Goal: Information Seeking & Learning: Learn about a topic

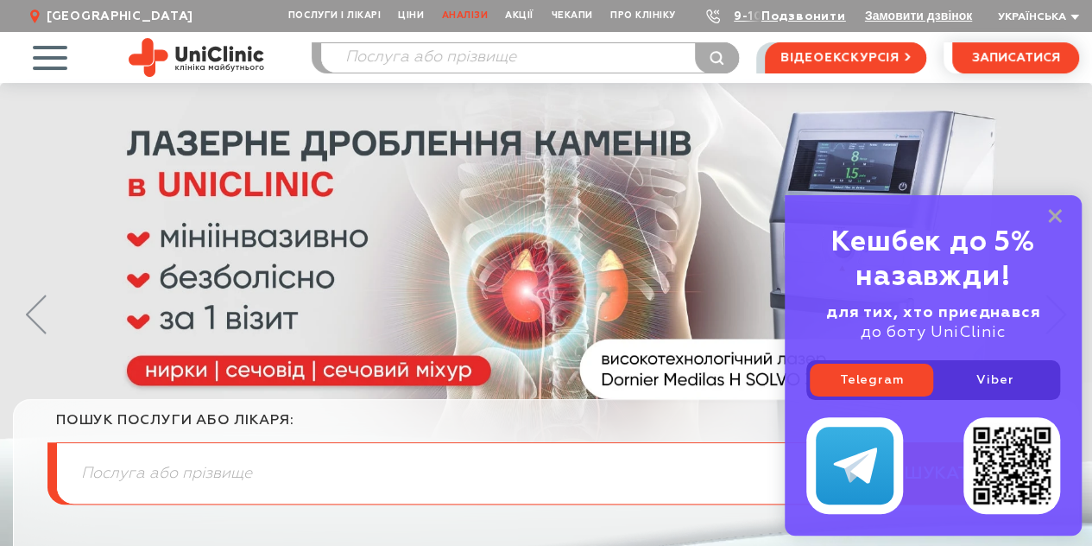
click at [481, 15] on link "Аналізи" at bounding box center [465, 16] width 64 height 32
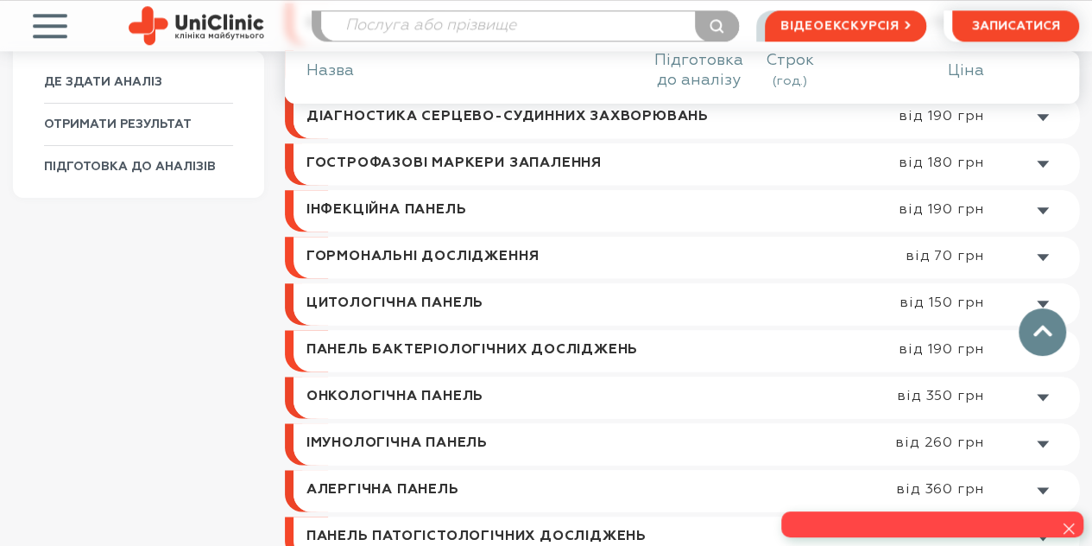
scroll to position [950, 0]
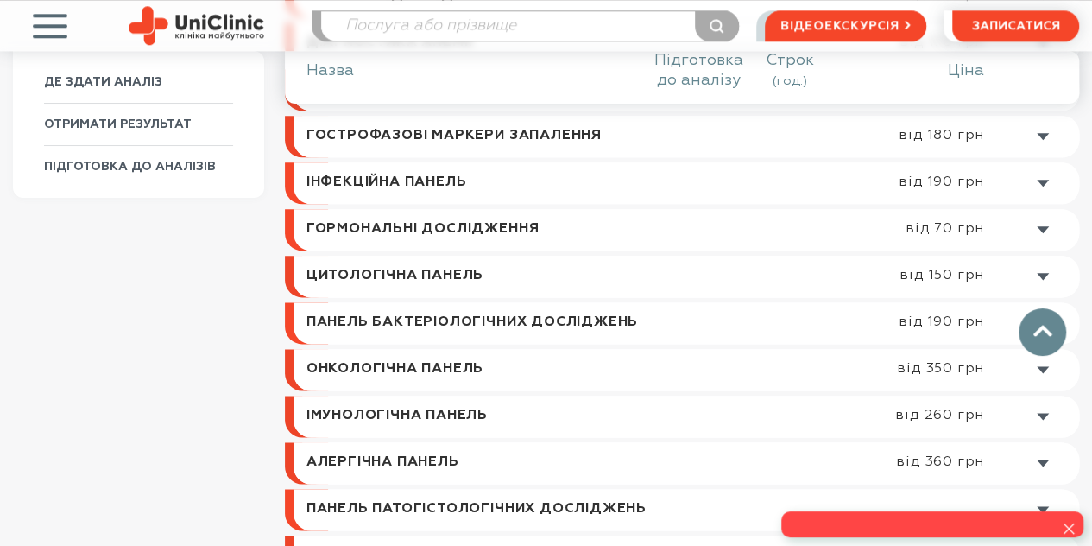
click at [805, 379] on link at bounding box center [690, 369] width 777 height 41
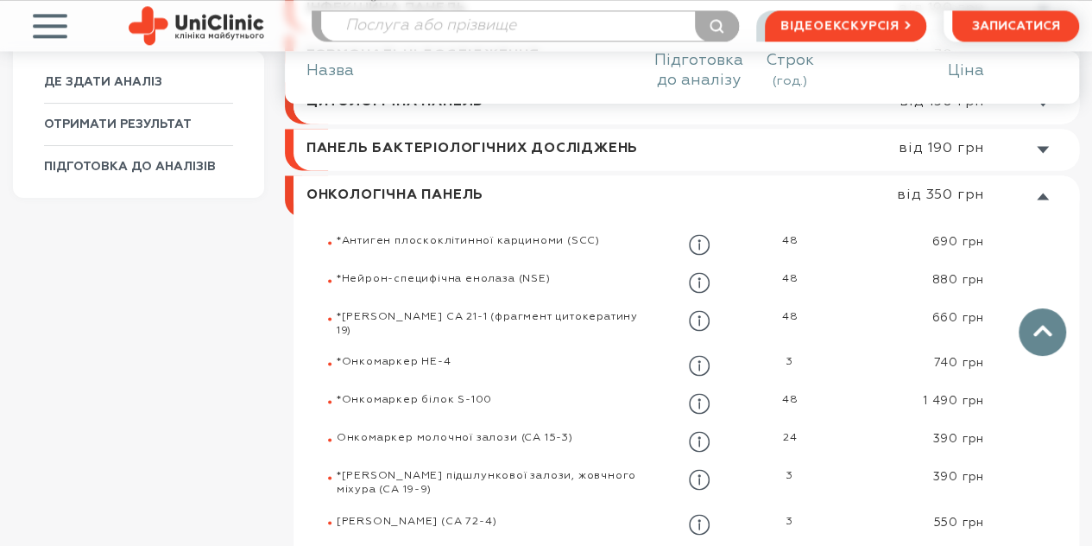
scroll to position [1107, 0]
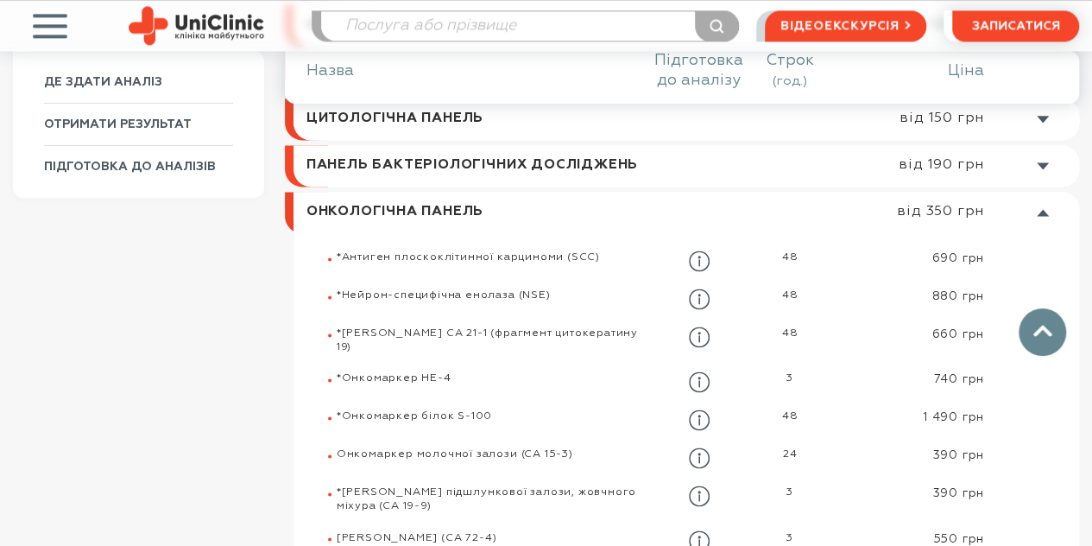
click at [831, 217] on link at bounding box center [690, 212] width 777 height 41
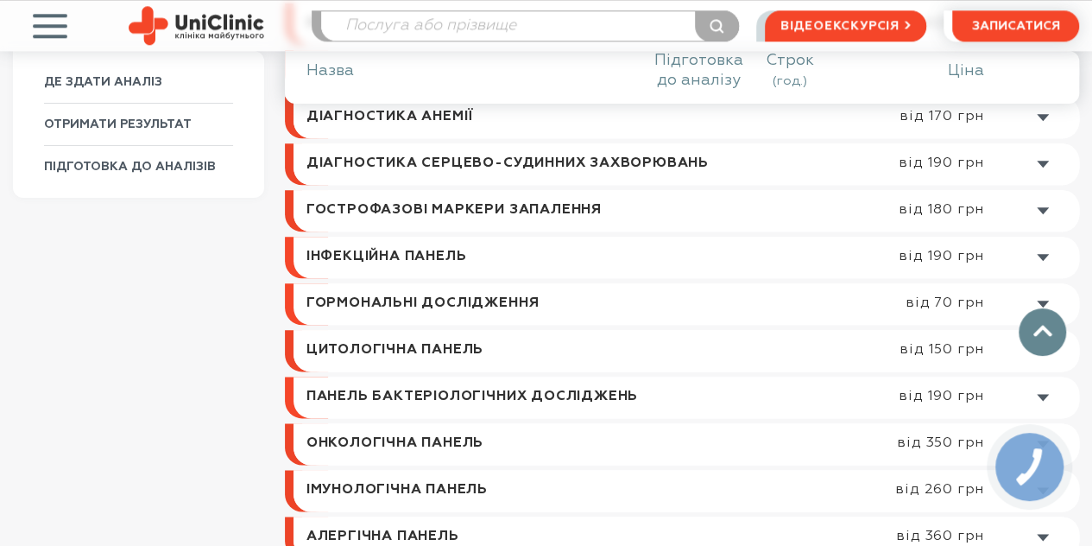
scroll to position [848, 0]
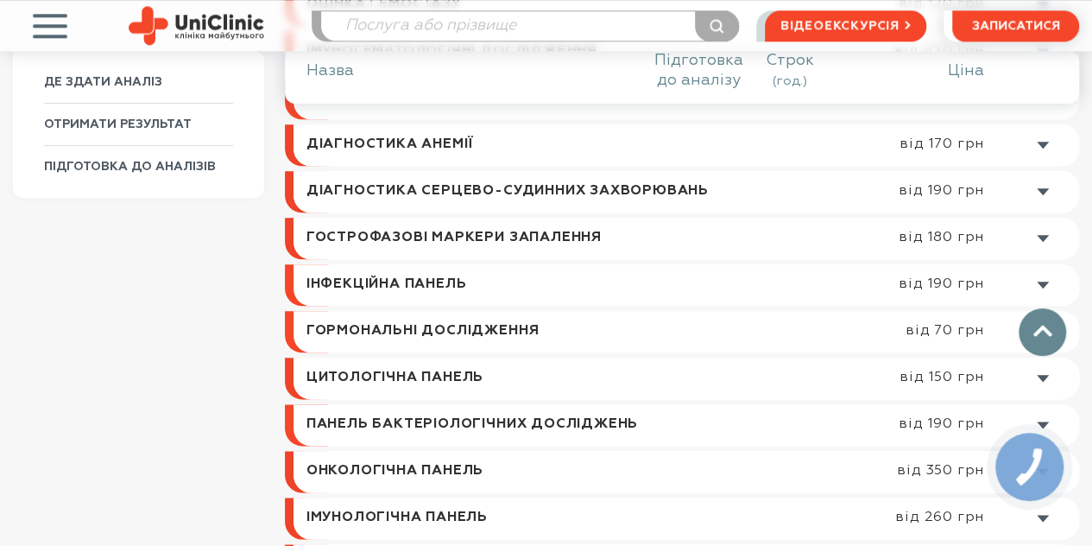
click at [783, 324] on link at bounding box center [687, 331] width 786 height 41
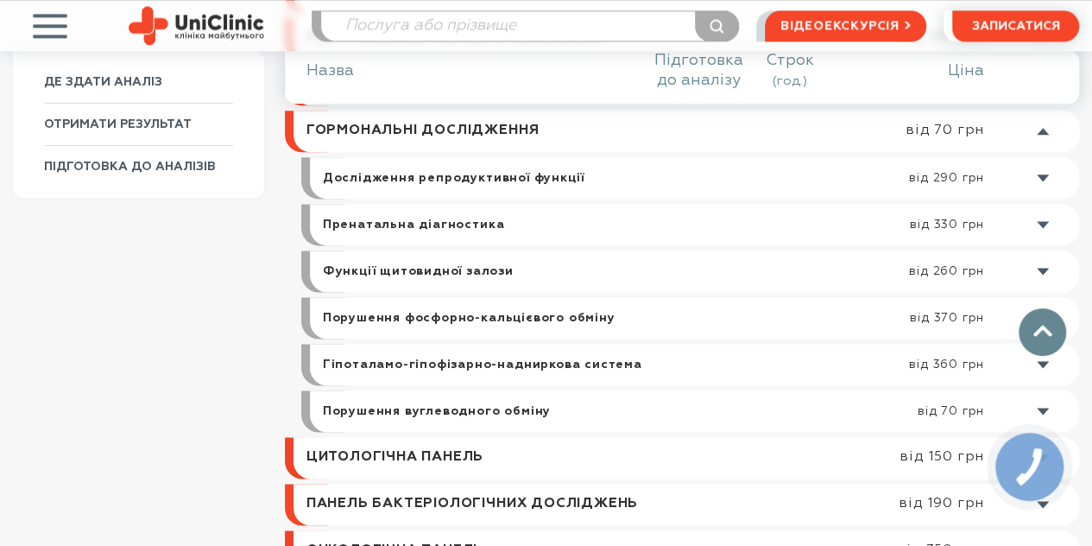
scroll to position [1053, 0]
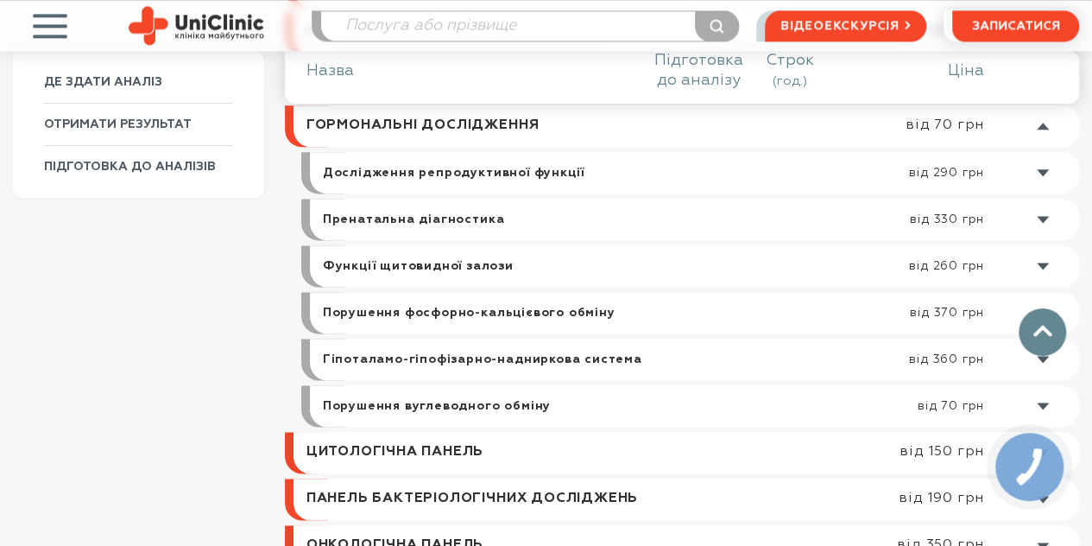
click at [731, 265] on link at bounding box center [699, 265] width 761 height 41
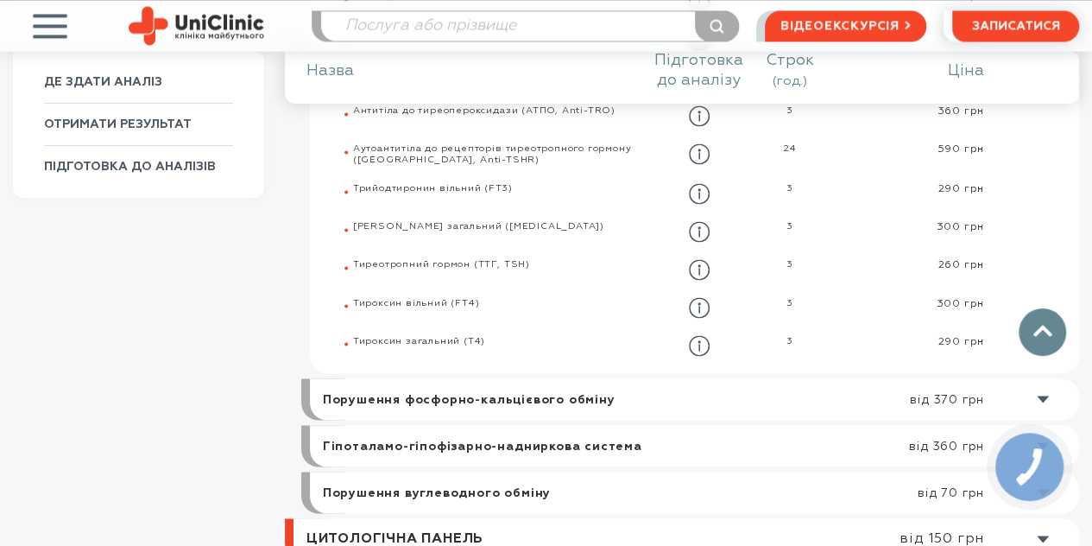
scroll to position [1452, 0]
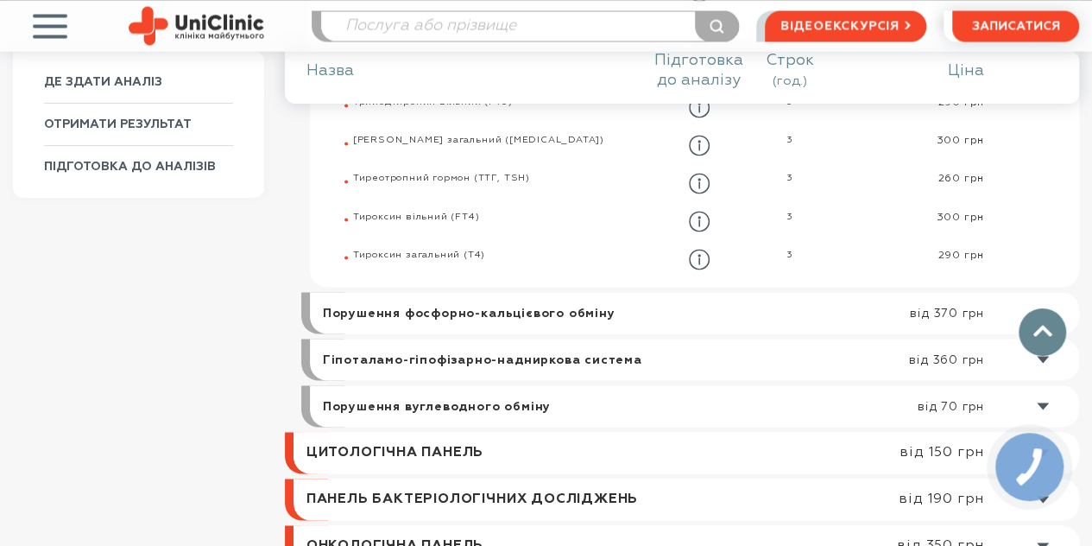
click at [724, 314] on link at bounding box center [699, 312] width 761 height 41
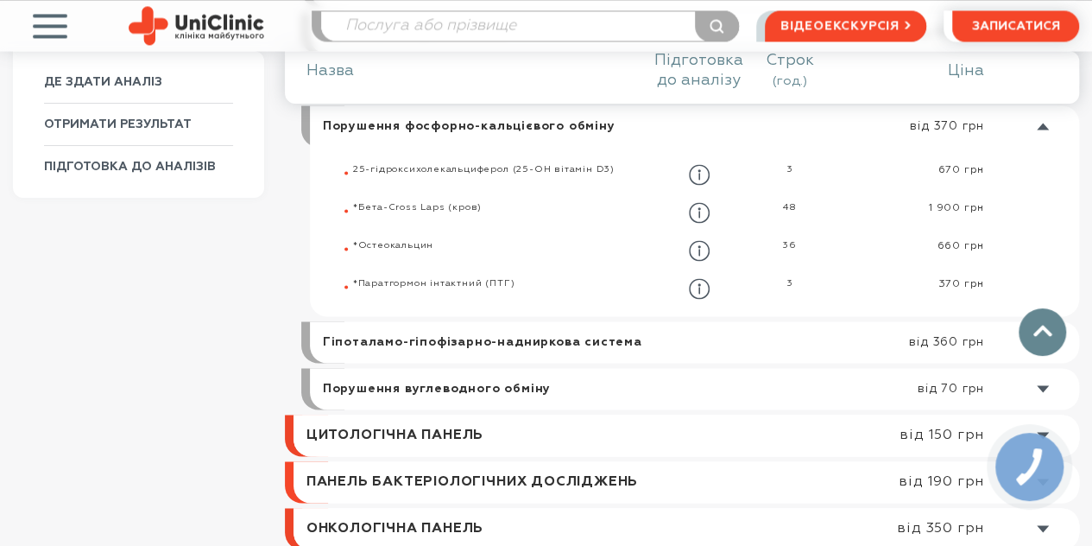
scroll to position [1067, 0]
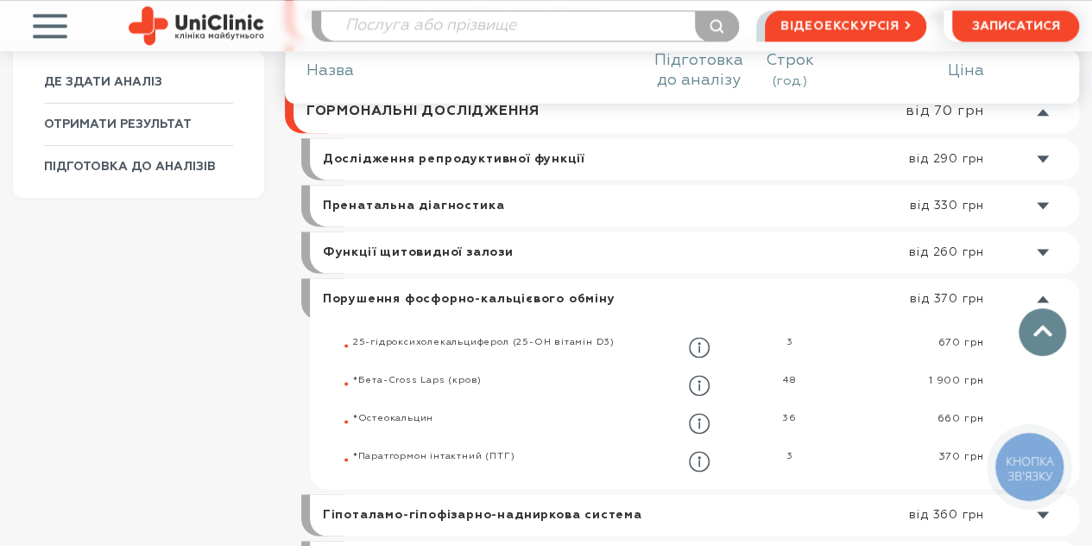
click at [582, 294] on link at bounding box center [699, 298] width 761 height 41
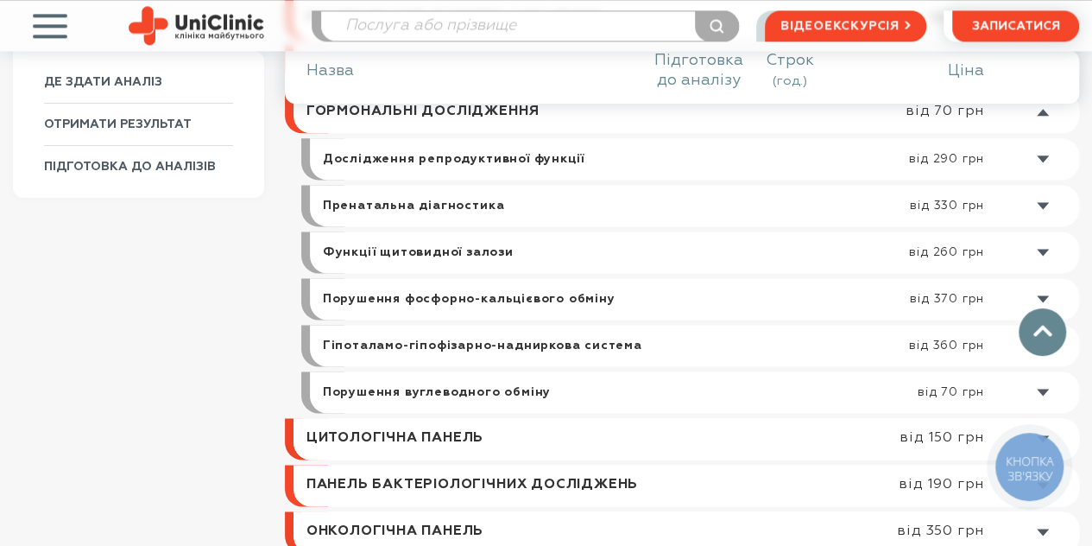
click at [530, 393] on link at bounding box center [699, 391] width 761 height 41
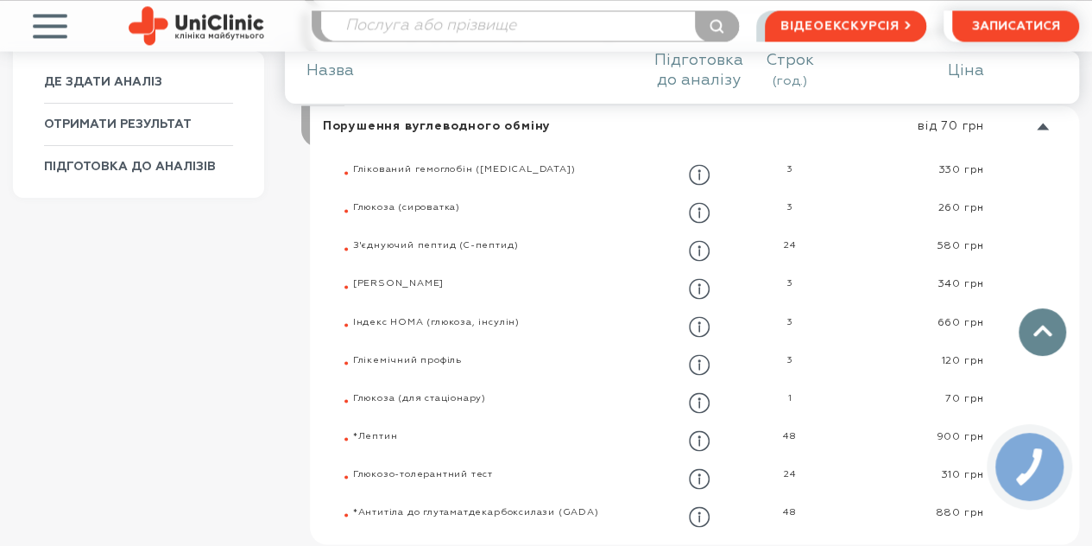
scroll to position [1247, 0]
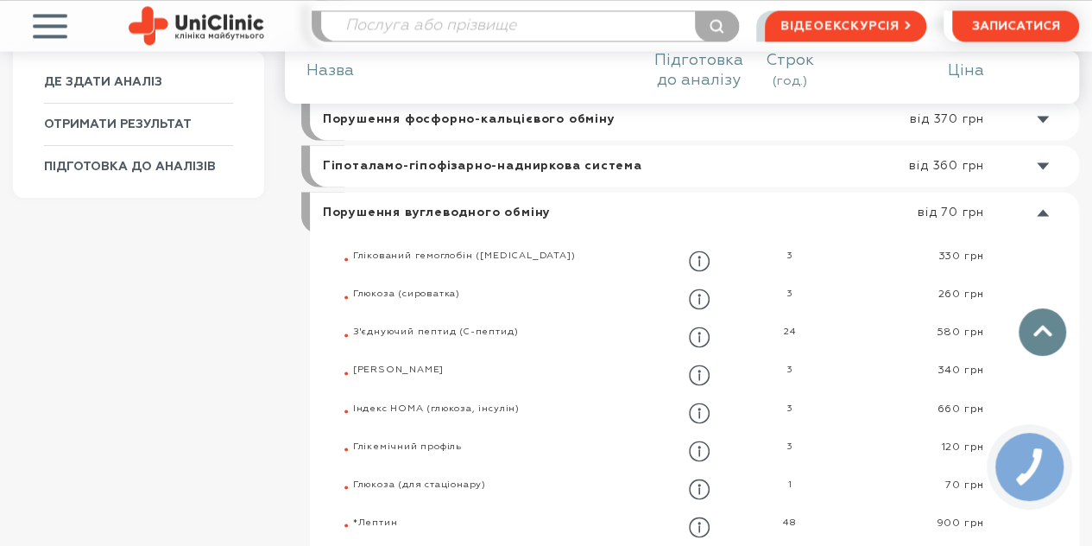
click at [547, 211] on link at bounding box center [699, 212] width 761 height 41
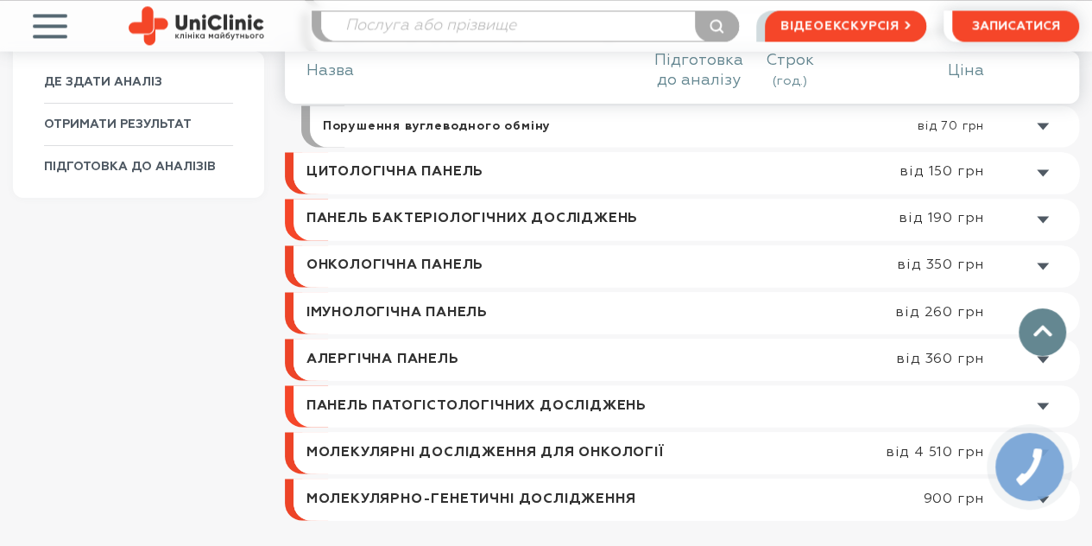
scroll to position [1420, 0]
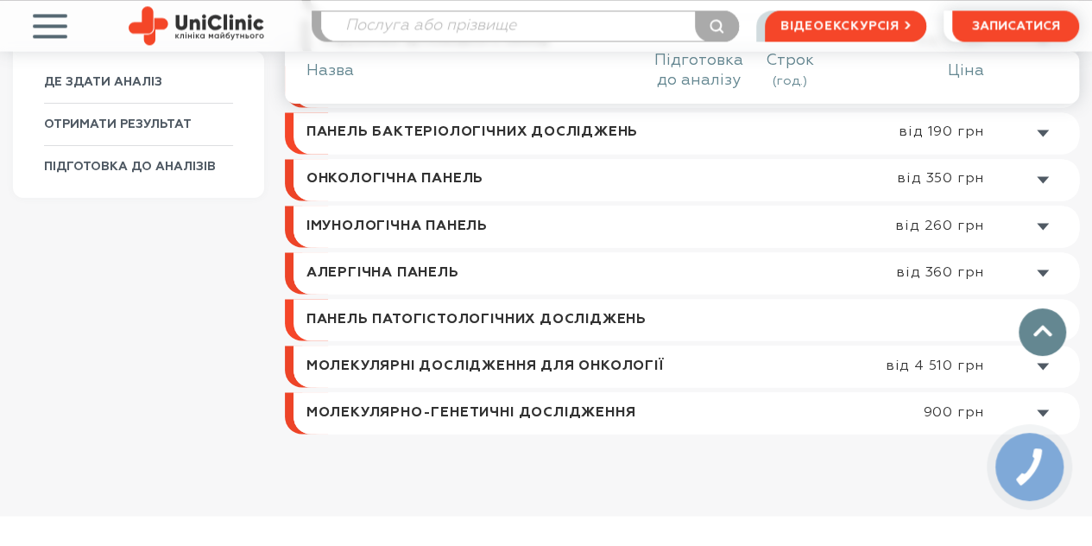
click at [541, 322] on link at bounding box center [687, 319] width 786 height 41
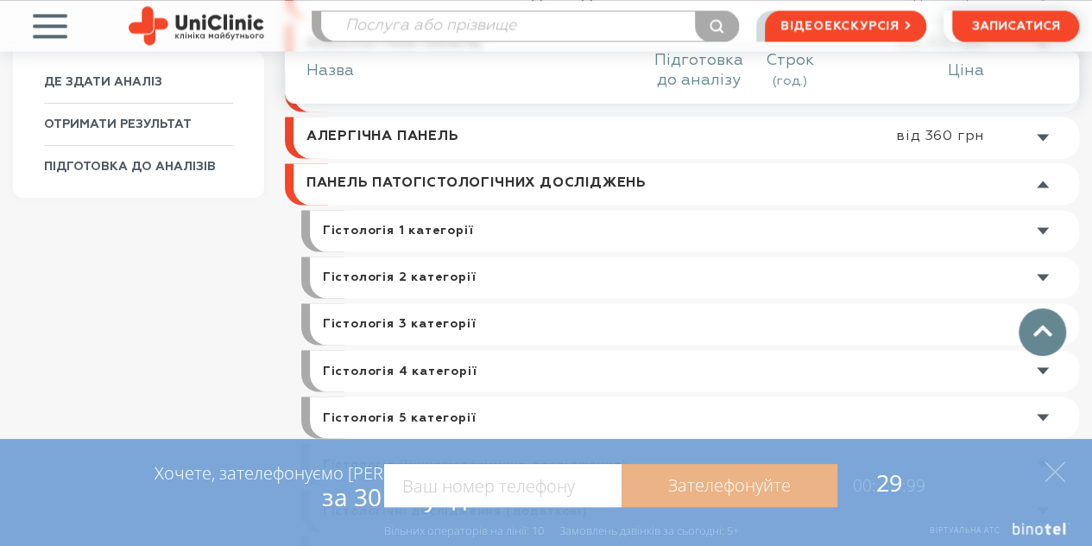
scroll to position [1249, 0]
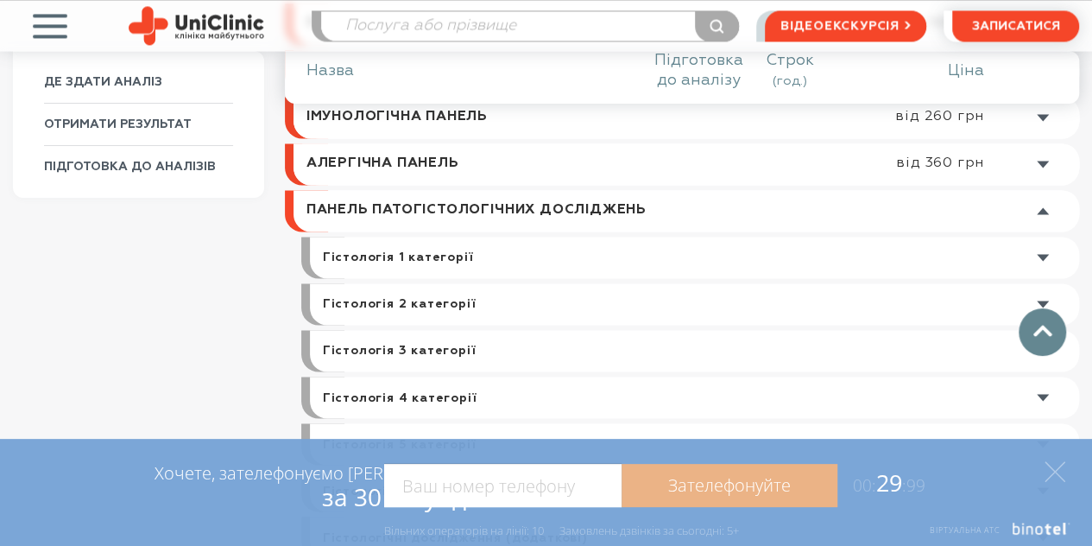
click at [557, 208] on link at bounding box center [687, 210] width 786 height 41
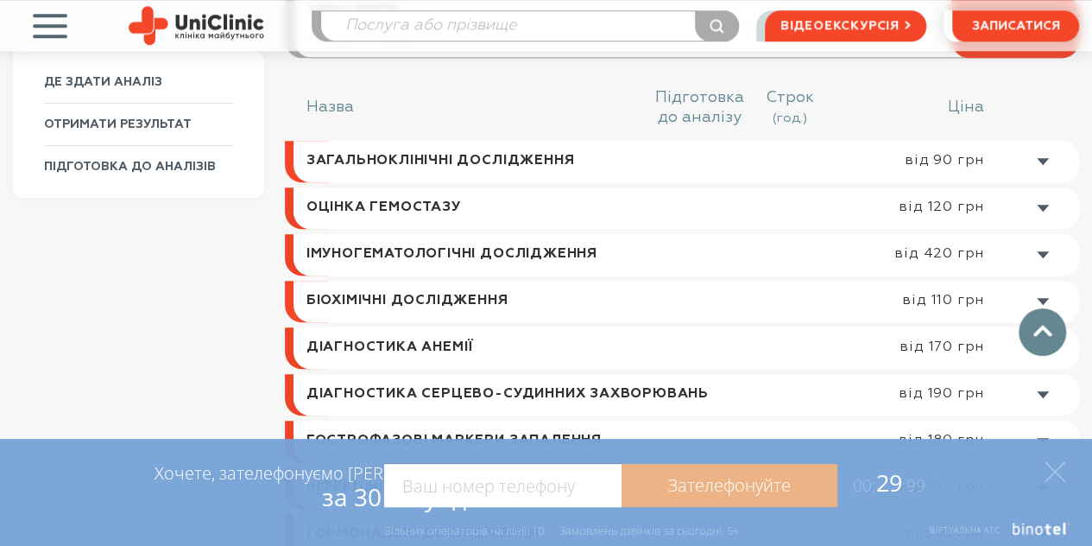
scroll to position [644, 0]
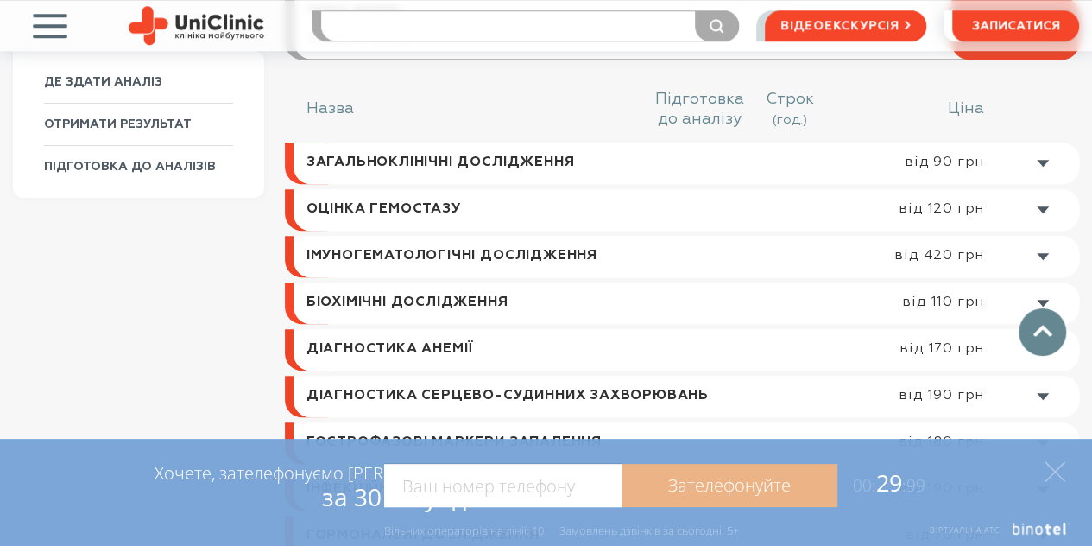
click at [534, 27] on input "search" at bounding box center [529, 25] width 417 height 29
type input ","
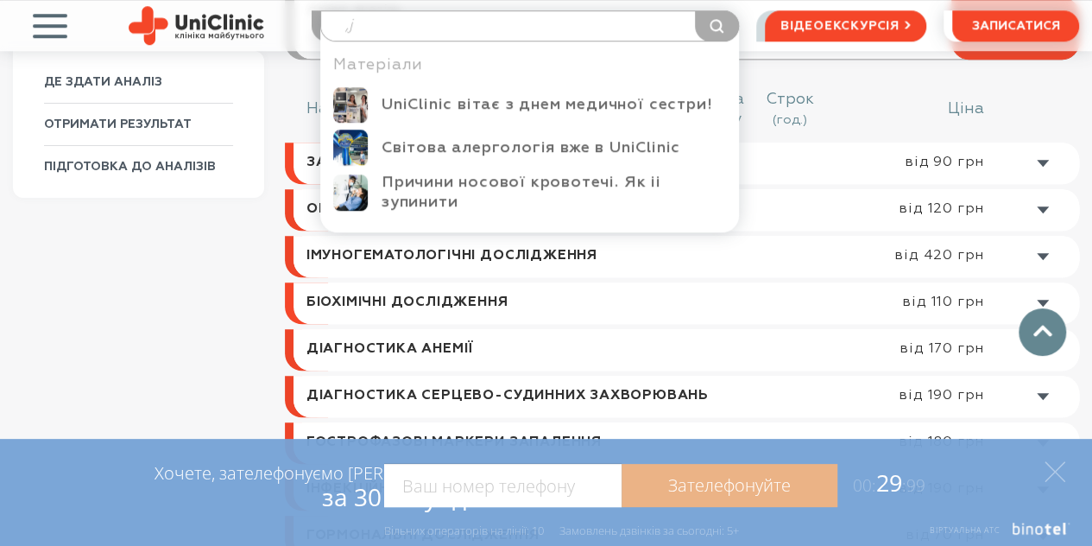
type input ","
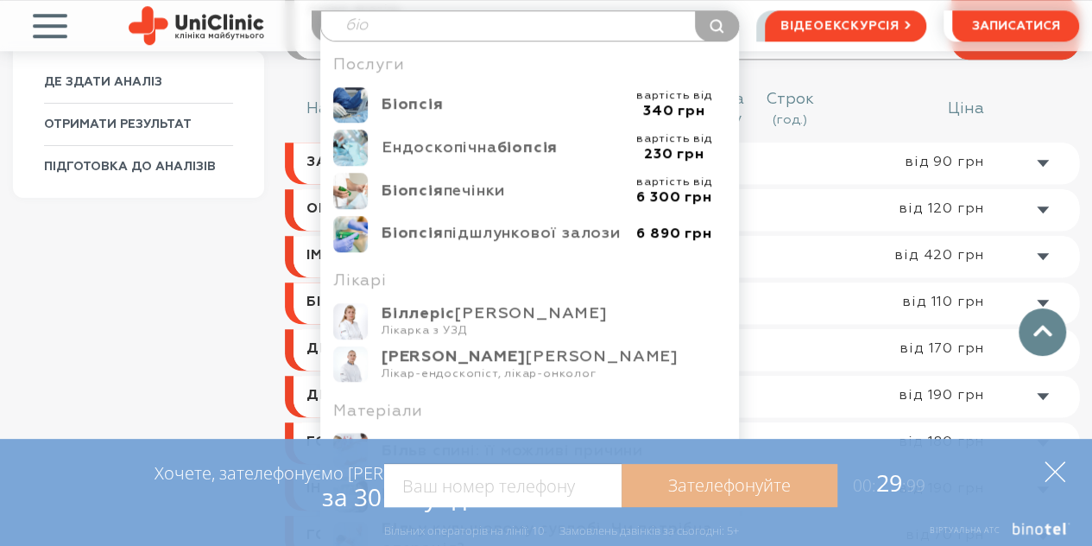
click at [1060, 471] on icon at bounding box center [1055, 471] width 21 height 21
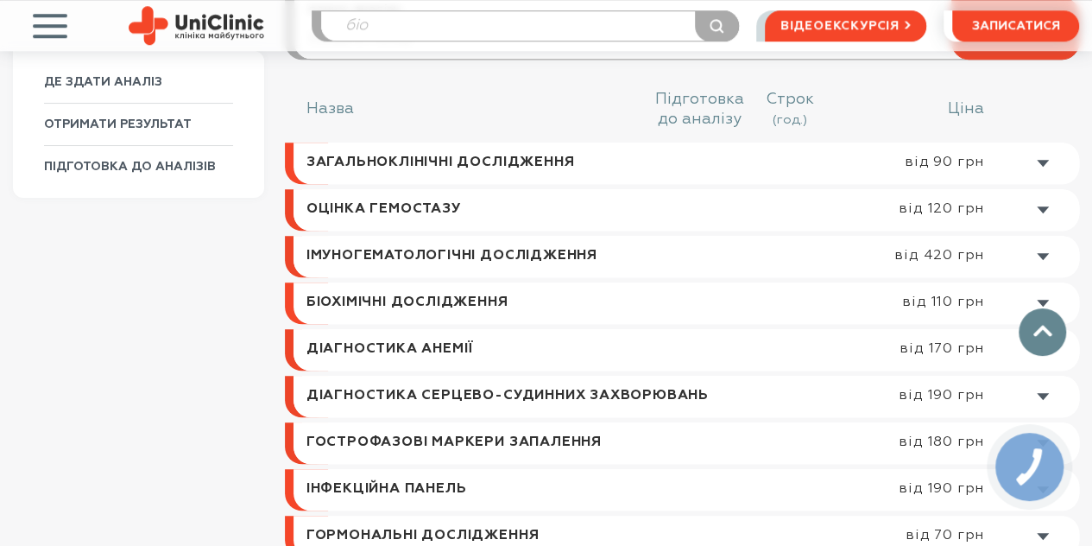
click at [417, 22] on input "біо" at bounding box center [529, 25] width 417 height 29
type input "біо"
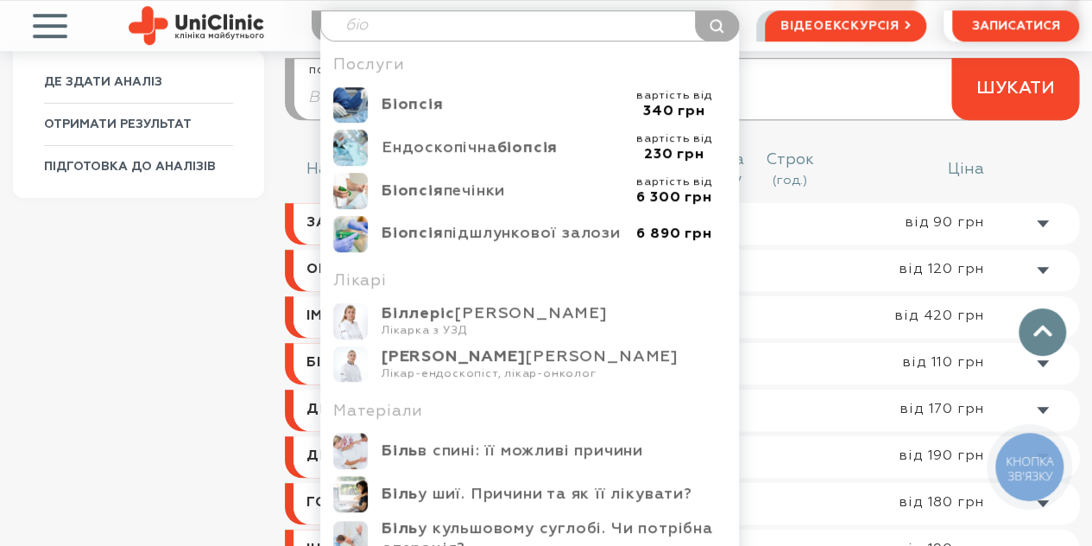
scroll to position [558, 0]
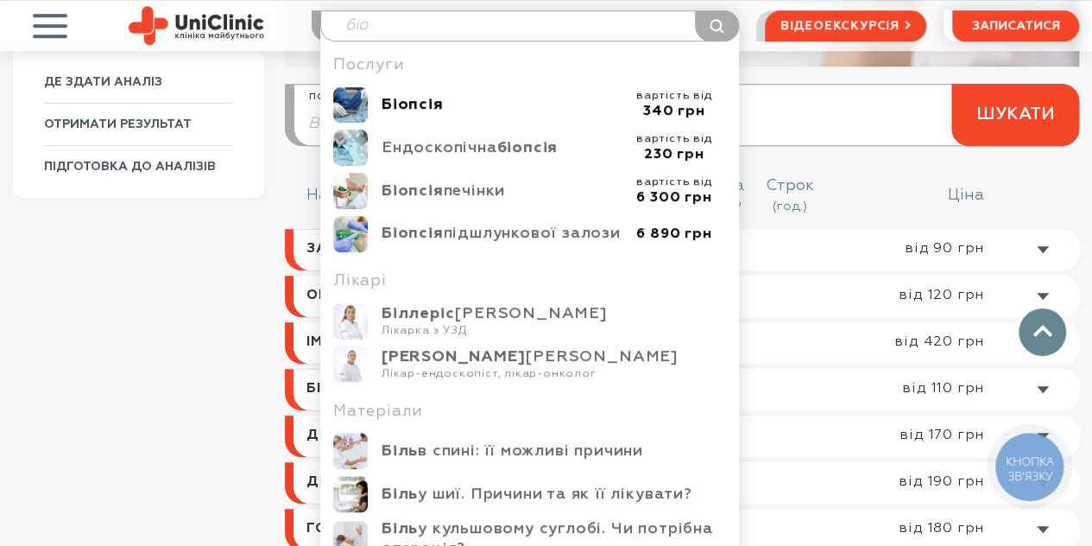
click at [393, 104] on b "Біопсія" at bounding box center [413, 105] width 62 height 16
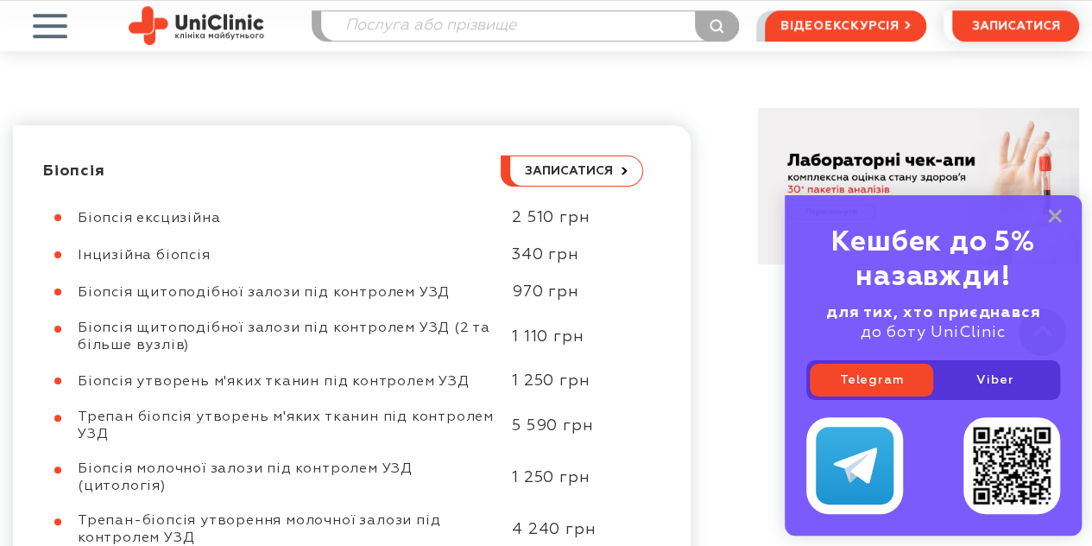
scroll to position [863, 0]
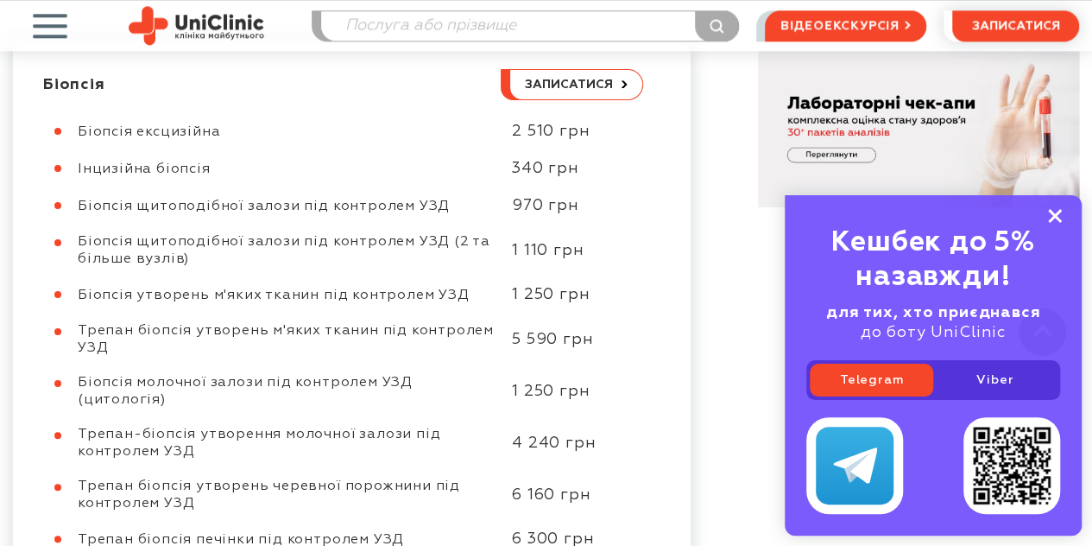
click at [1052, 220] on rect at bounding box center [1055, 216] width 14 height 14
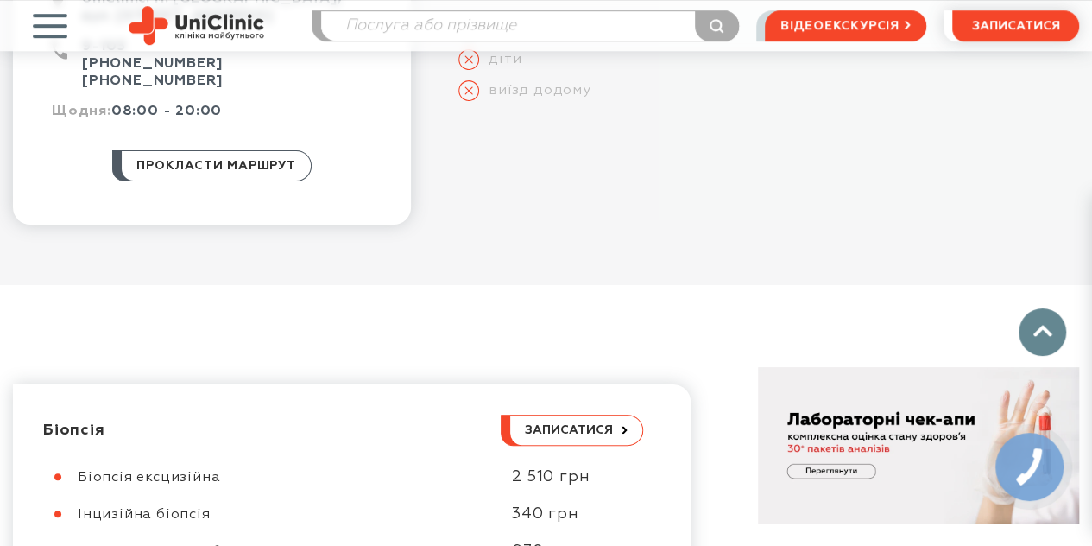
scroll to position [691, 0]
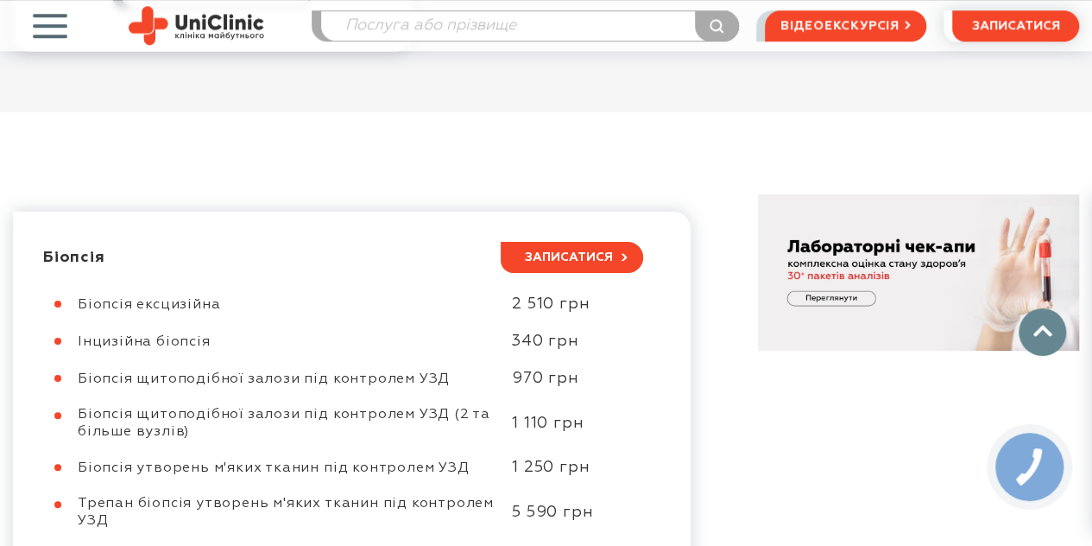
click at [591, 266] on button "записатися" at bounding box center [572, 257] width 142 height 31
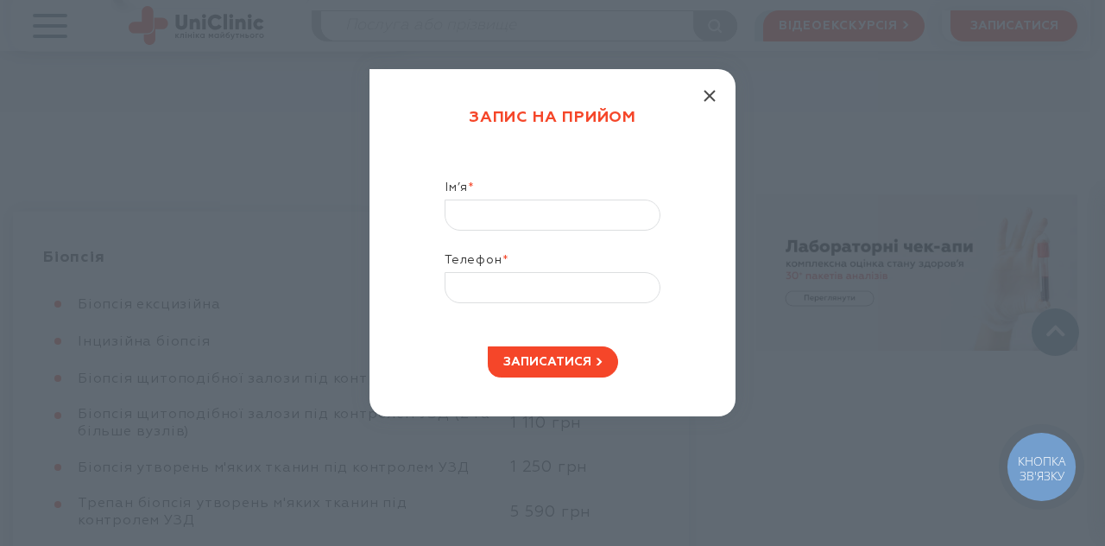
click at [711, 92] on line "button" at bounding box center [710, 96] width 10 height 10
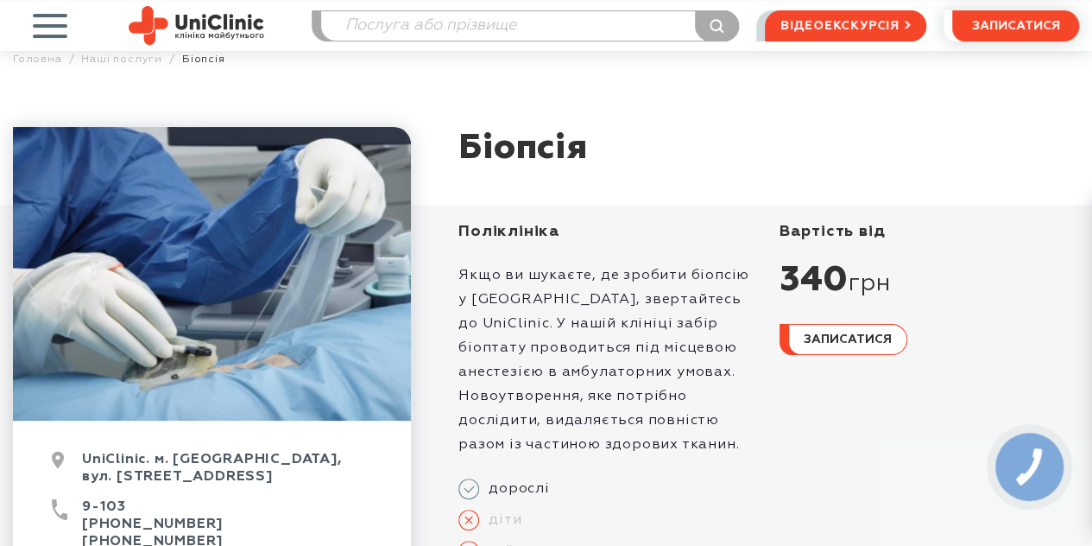
scroll to position [0, 0]
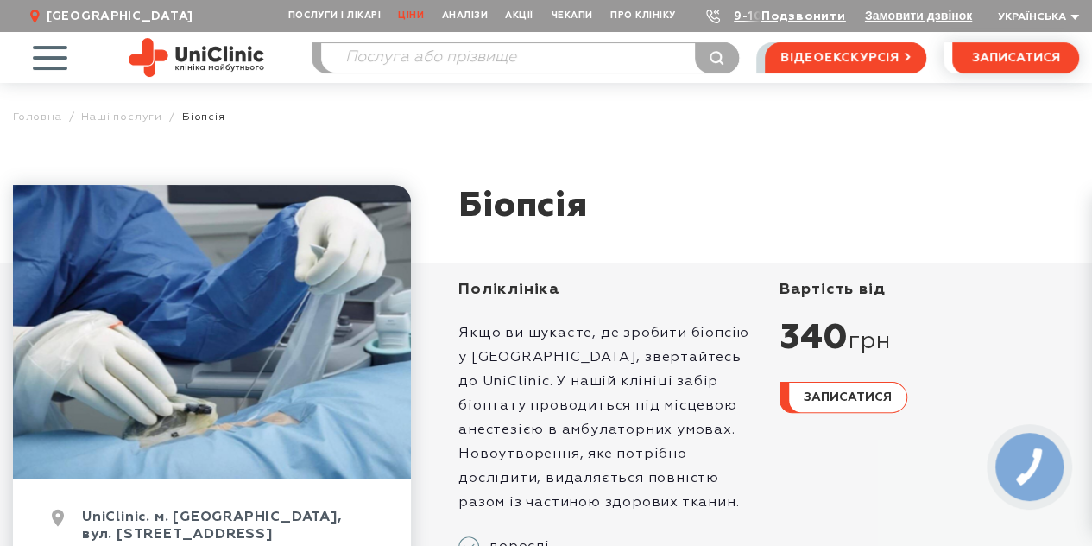
click at [414, 21] on link "Ціни" at bounding box center [410, 16] width 43 height 32
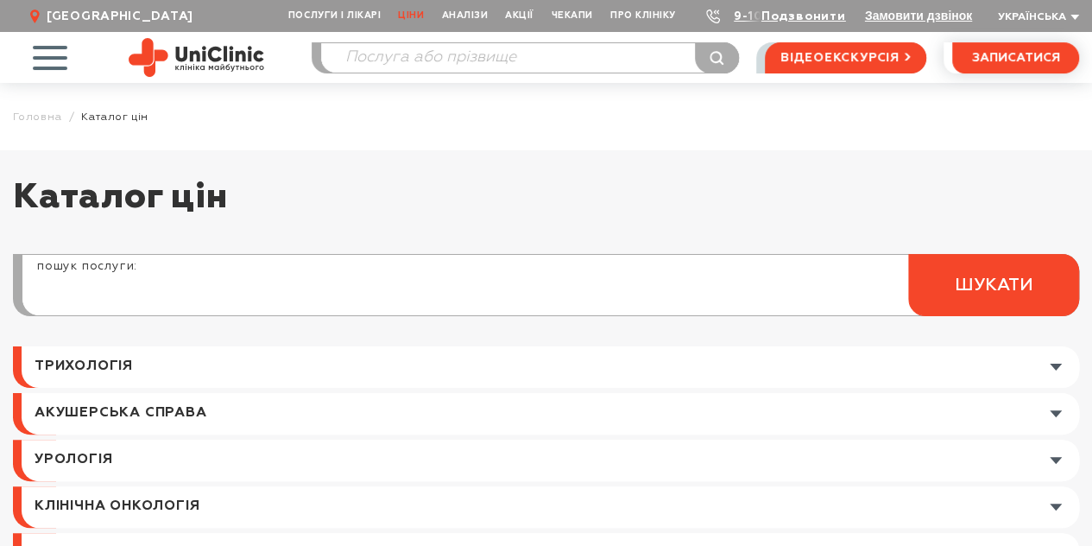
click at [403, 297] on input "search" at bounding box center [550, 294] width 1056 height 41
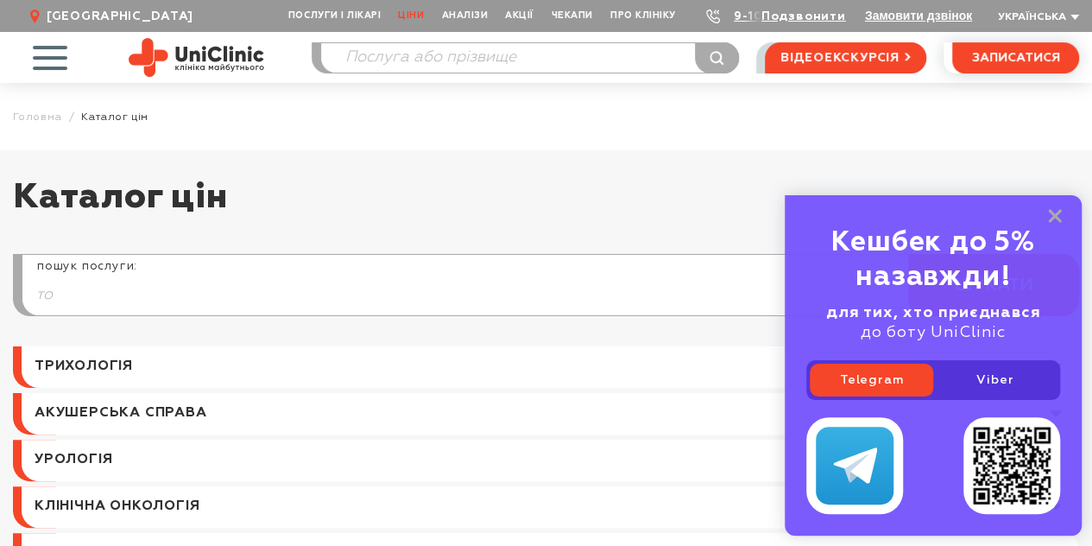
type input "т"
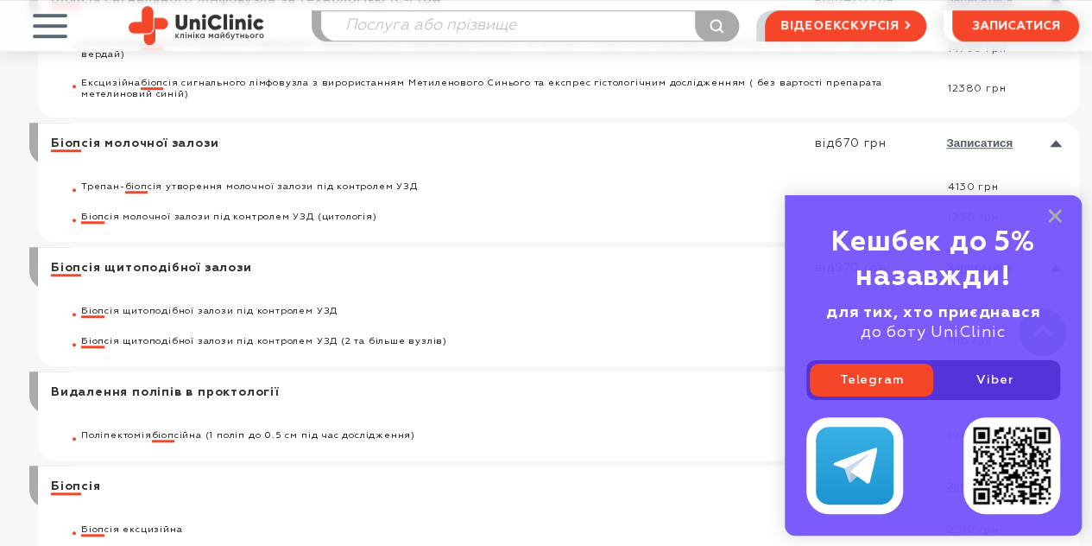
scroll to position [604, 0]
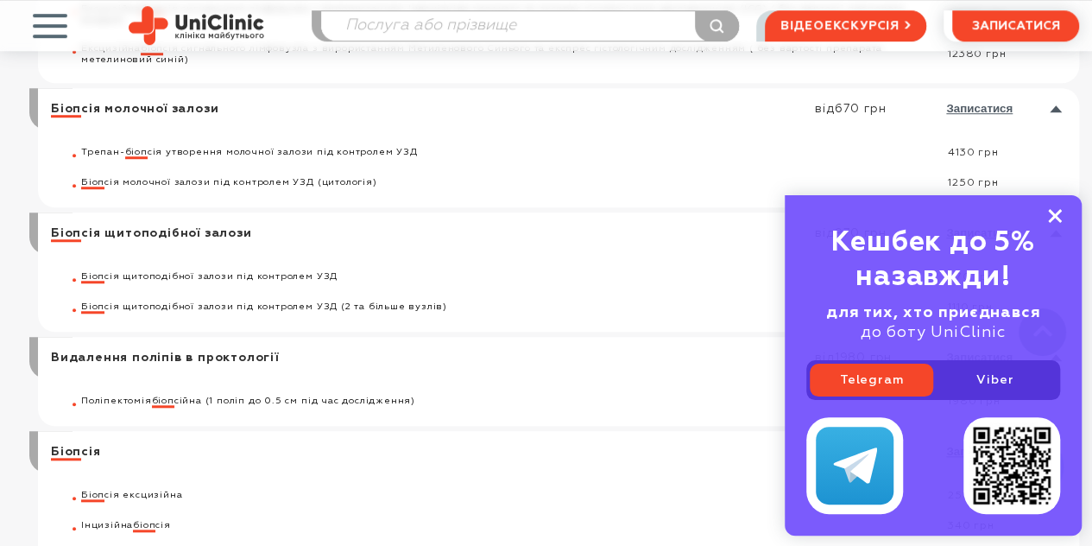
click at [1054, 219] on icon at bounding box center [1055, 216] width 14 height 15
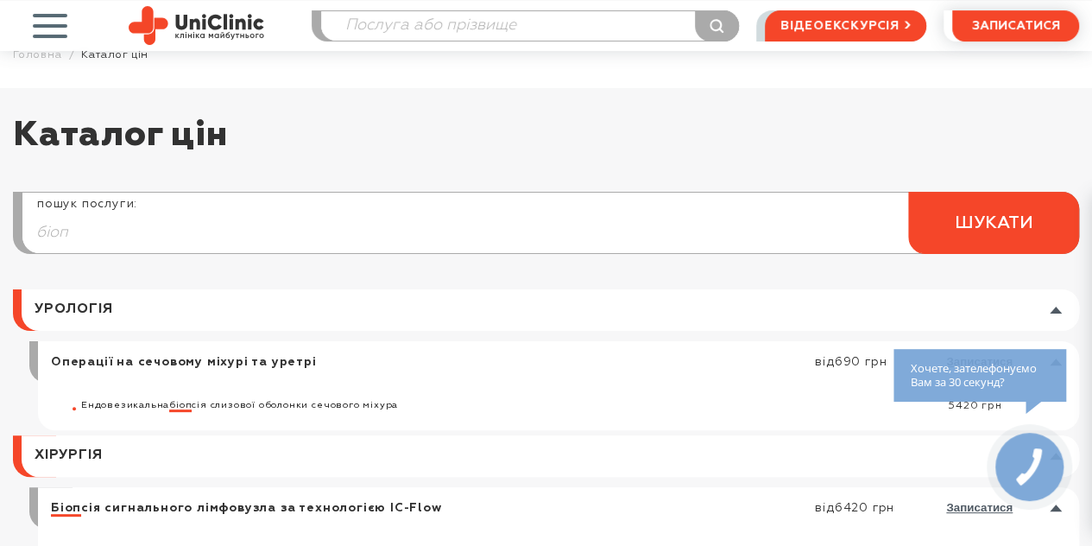
scroll to position [0, 0]
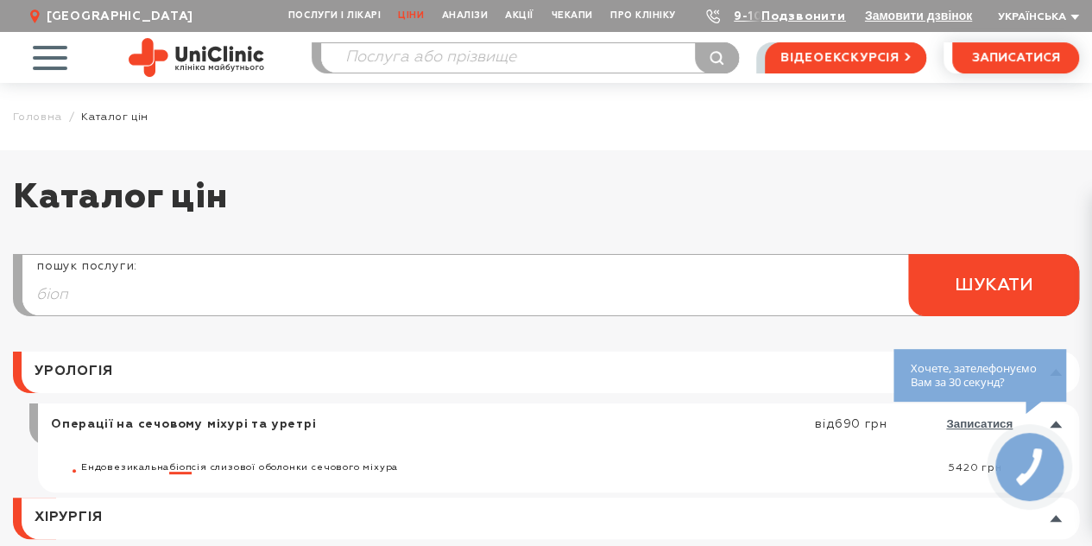
click at [278, 288] on input "біоп" at bounding box center [550, 294] width 1056 height 41
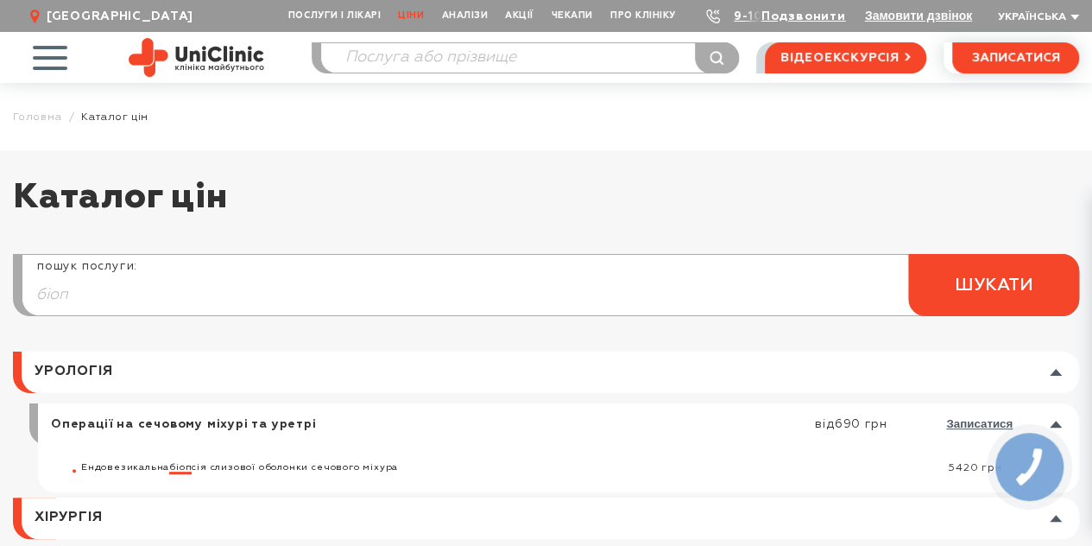
click at [278, 288] on input "біоп" at bounding box center [550, 294] width 1056 height 41
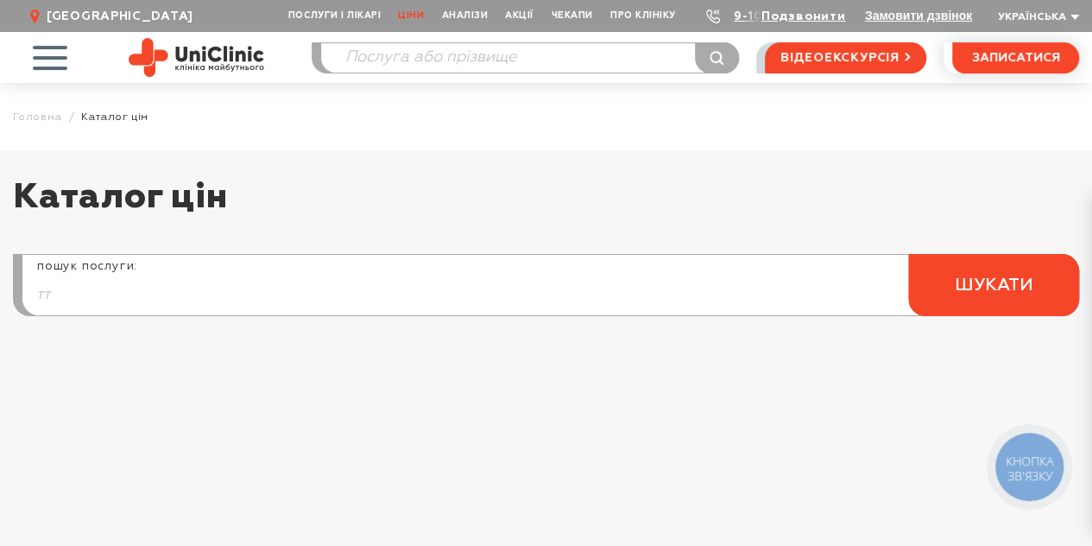
type input "т"
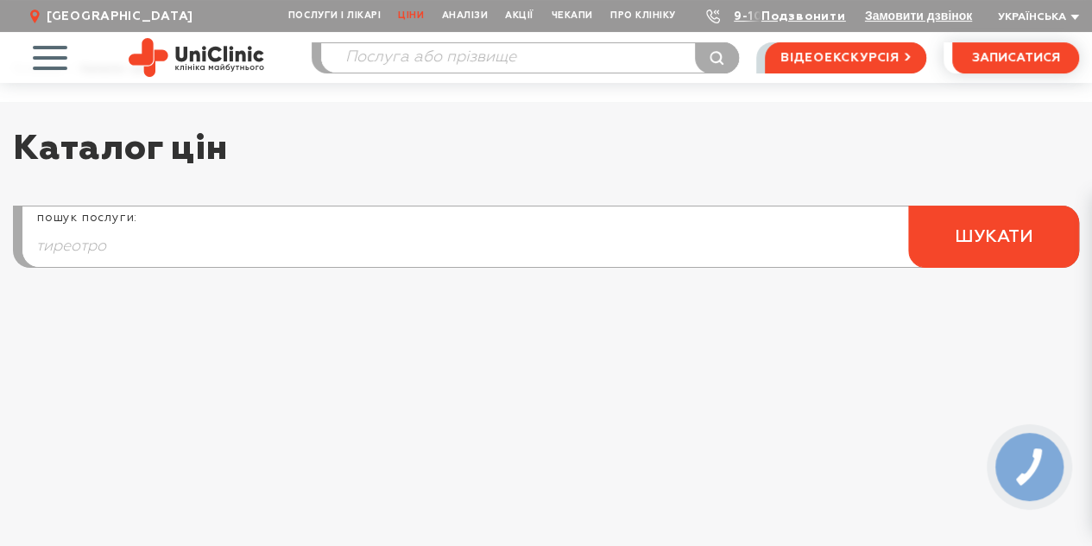
scroll to position [86, 0]
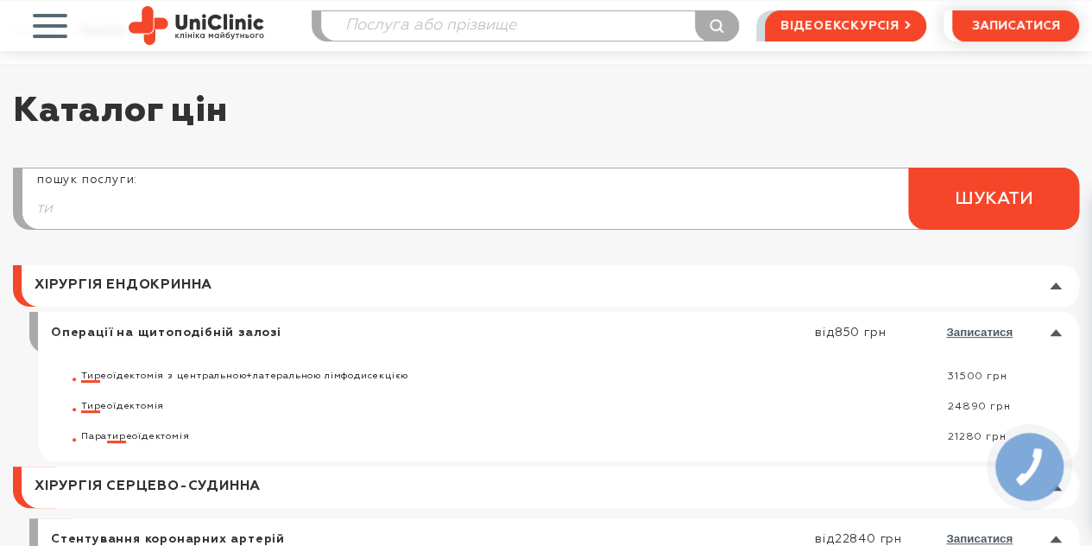
type input "т"
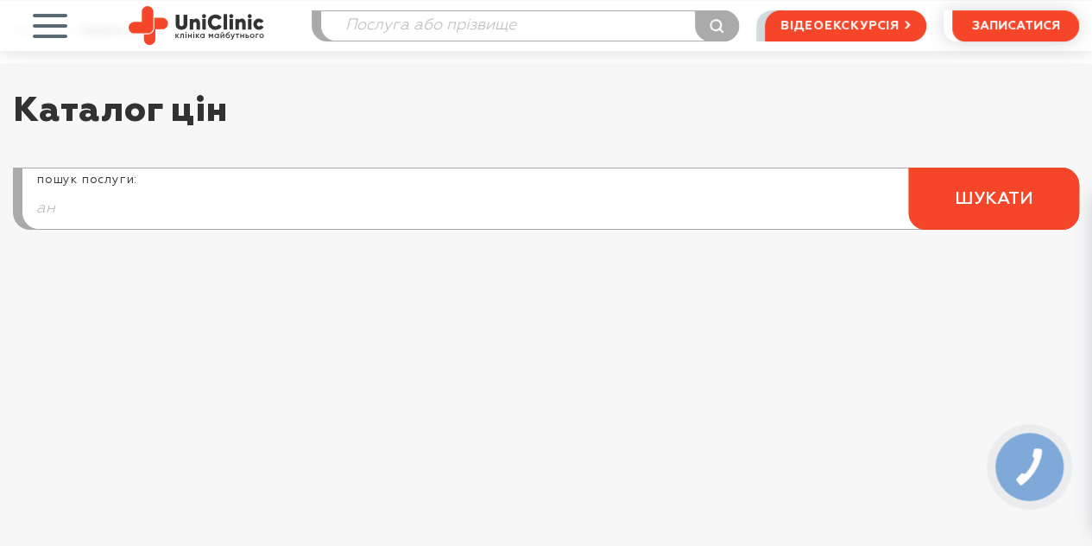
type input "[PERSON_NAME]"
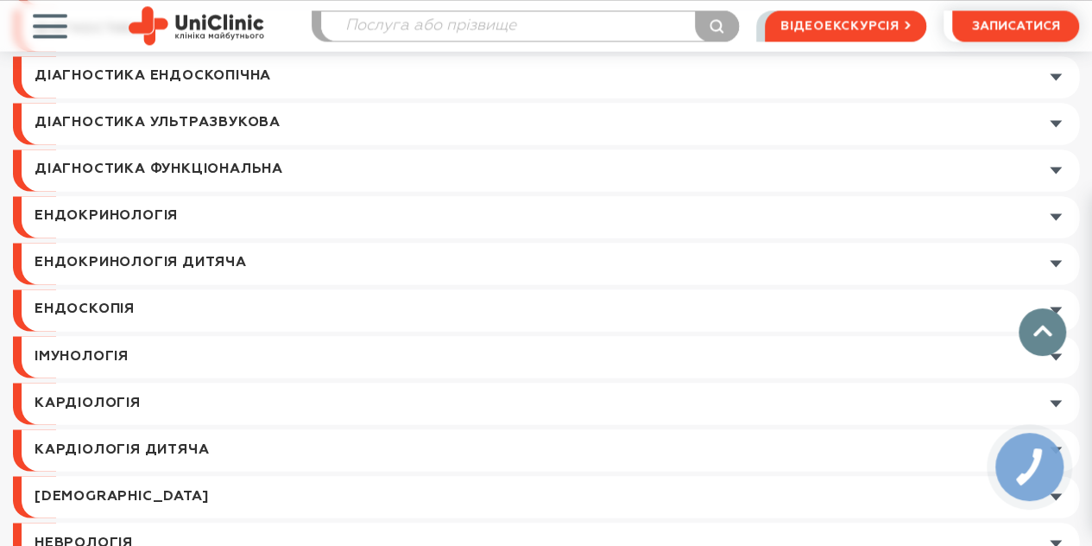
scroll to position [1382, 0]
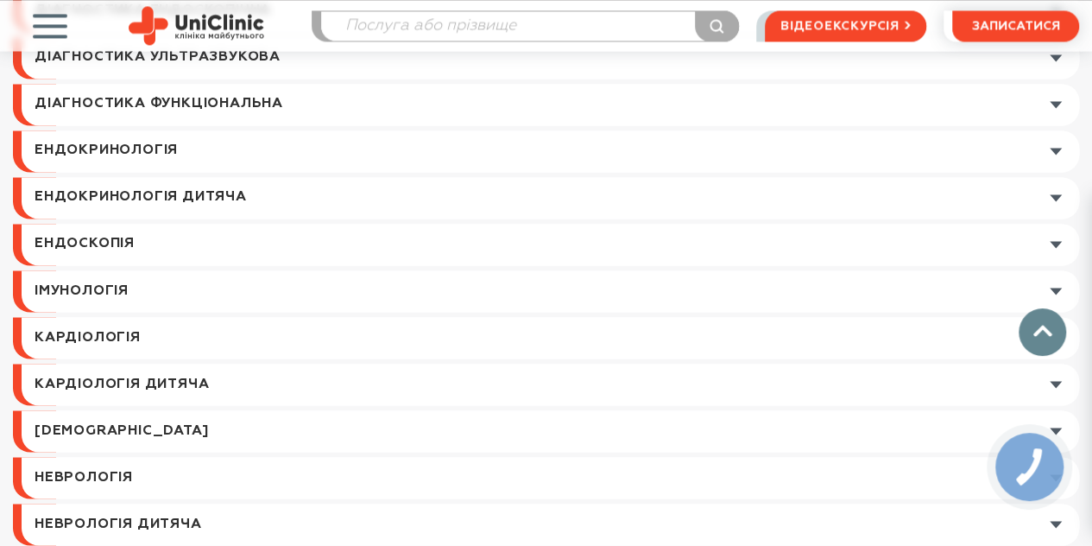
click at [242, 152] on link at bounding box center [551, 150] width 1058 height 41
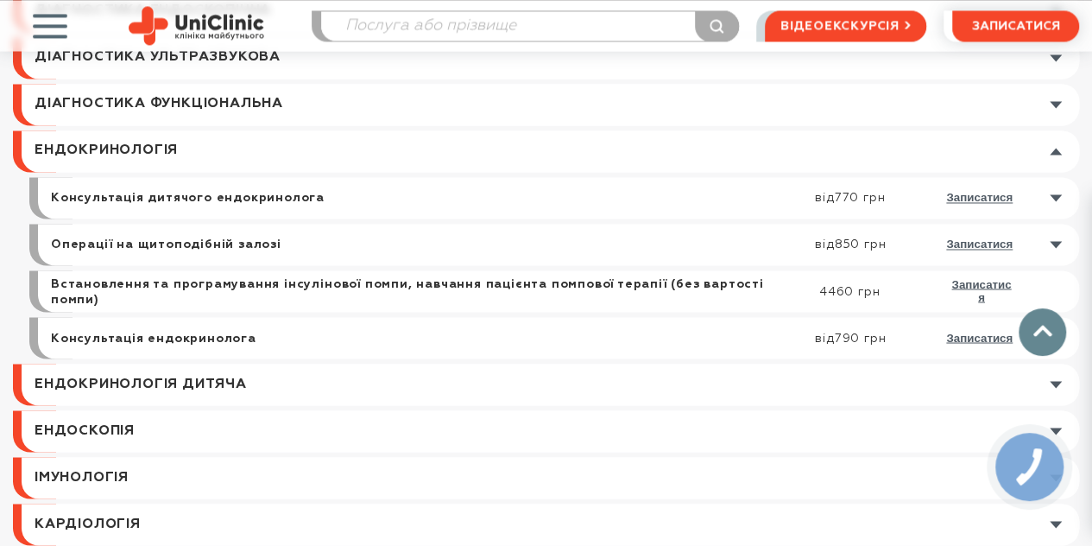
click at [1051, 241] on link at bounding box center [563, 244] width 1033 height 41
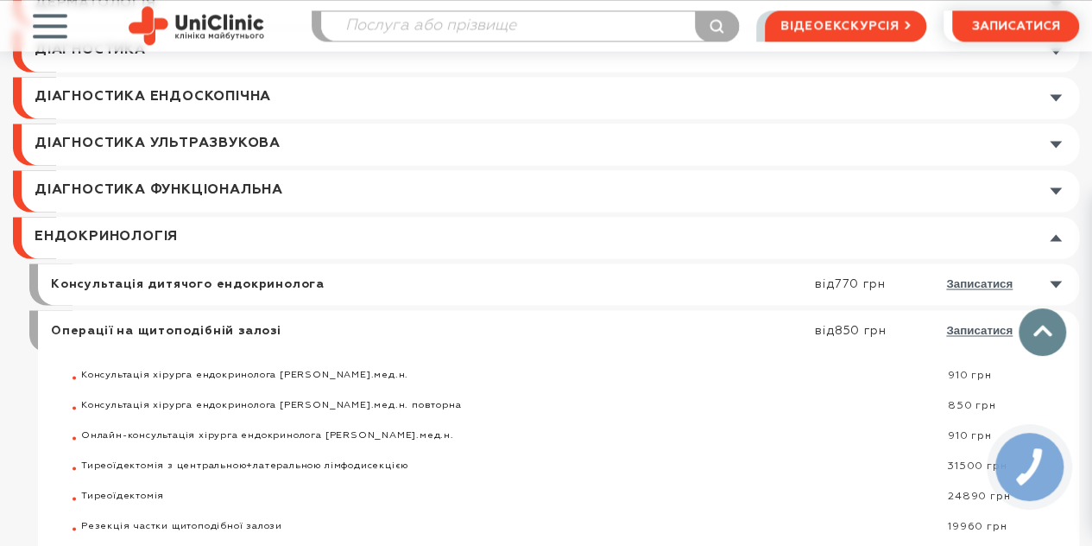
scroll to position [1036, 0]
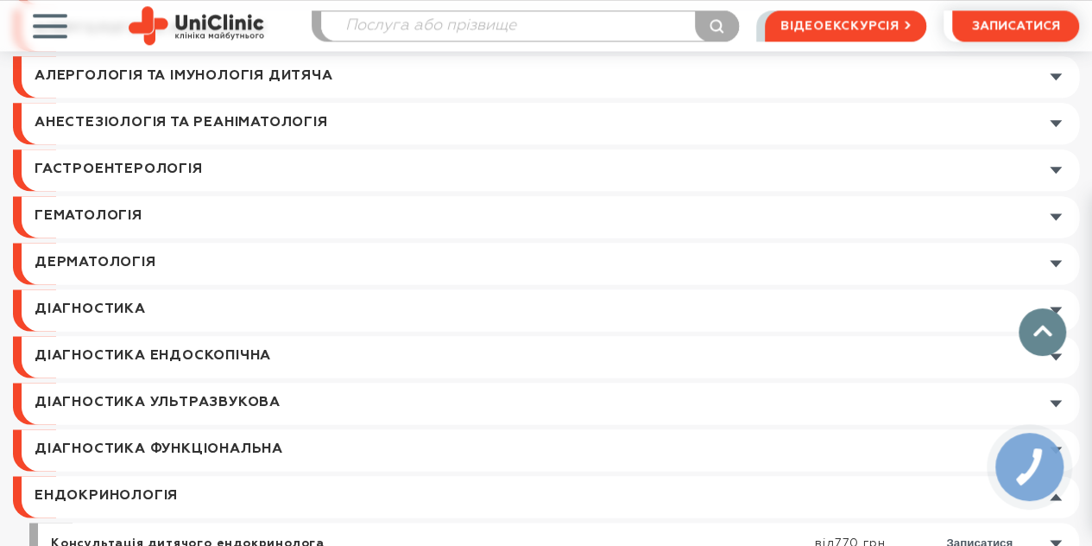
click at [292, 307] on link at bounding box center [551, 309] width 1058 height 41
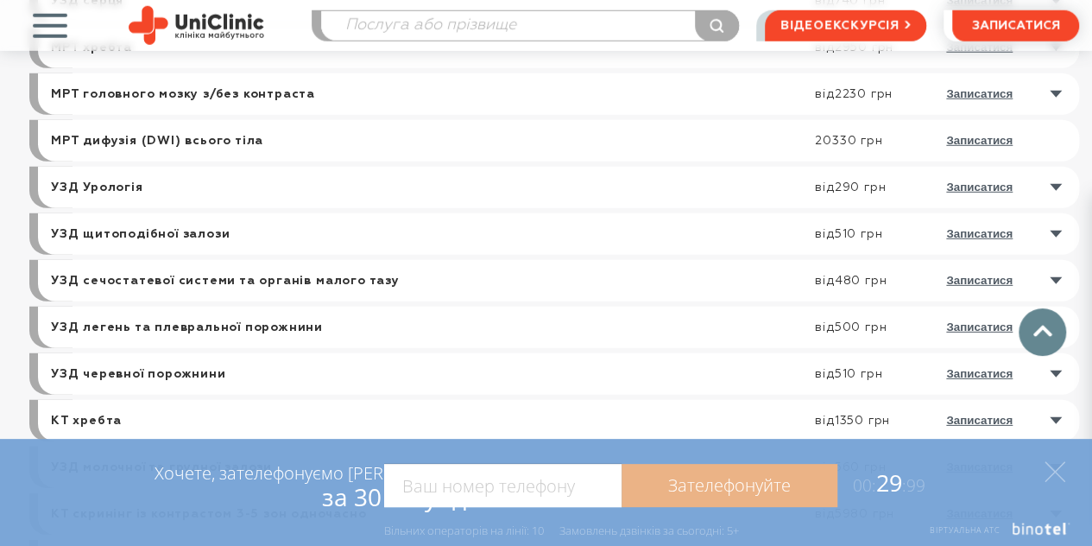
scroll to position [2504, 0]
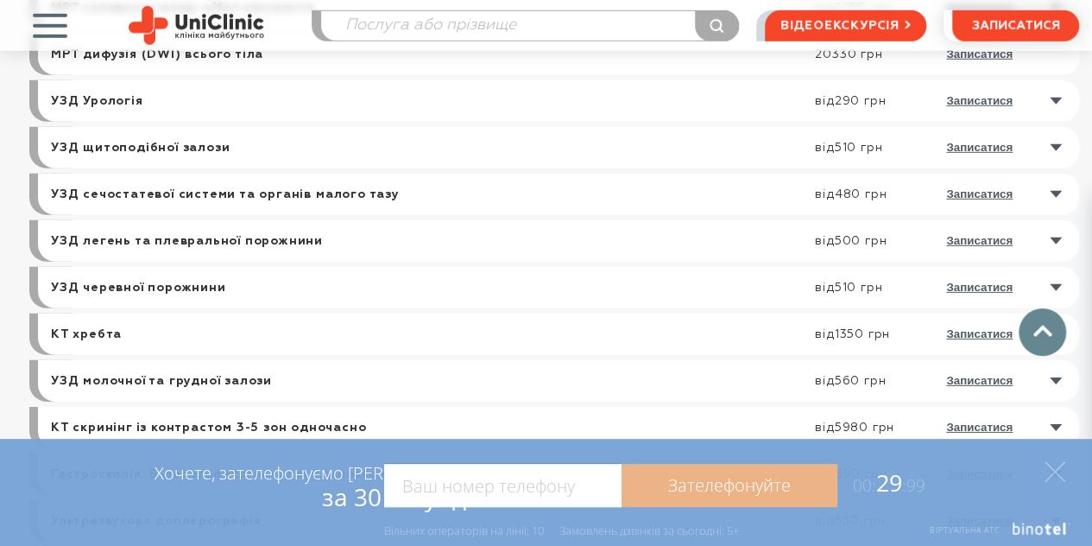
click at [423, 153] on link at bounding box center [563, 147] width 1033 height 41
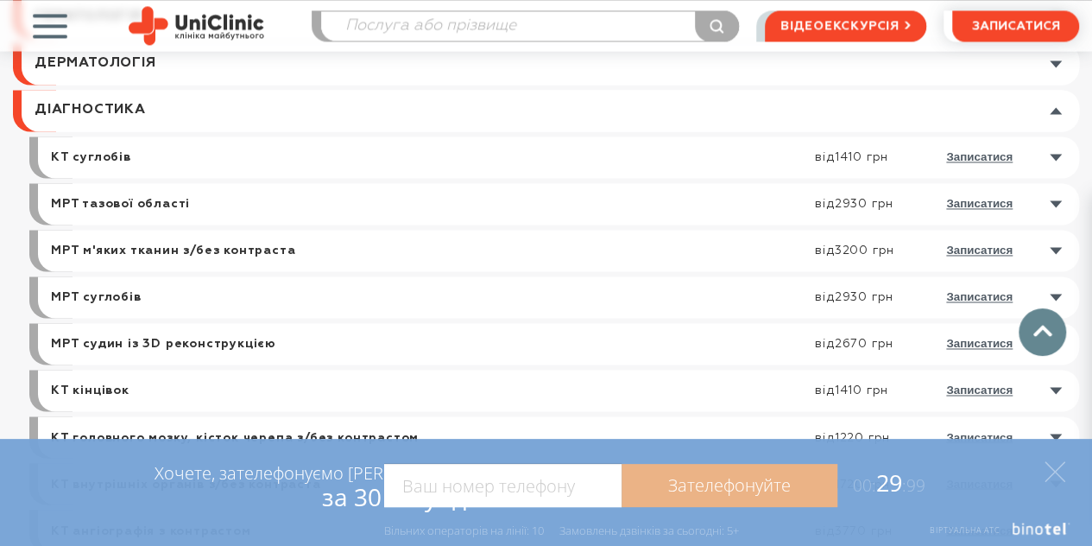
scroll to position [1209, 0]
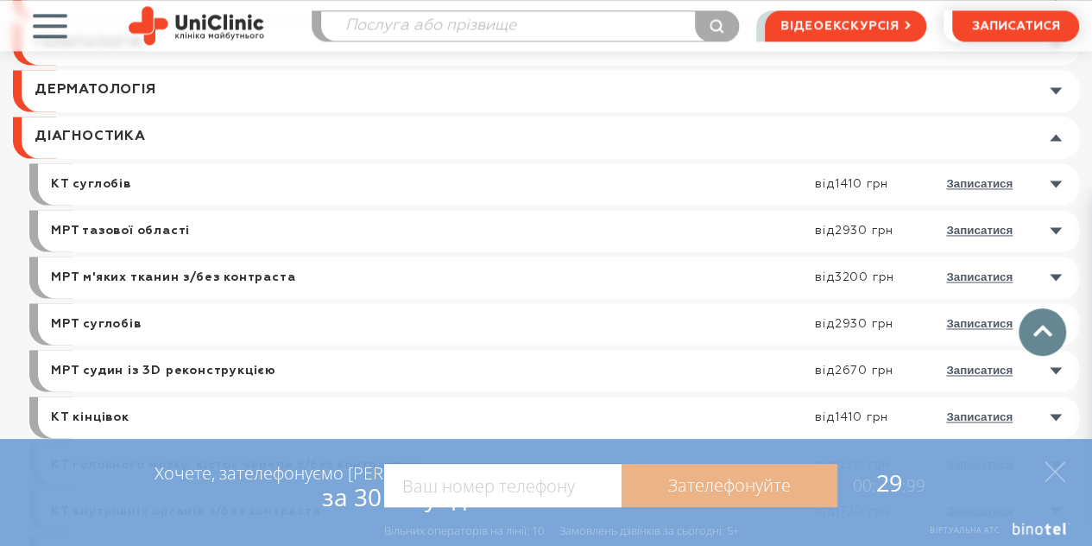
click at [427, 201] on link at bounding box center [563, 183] width 1033 height 41
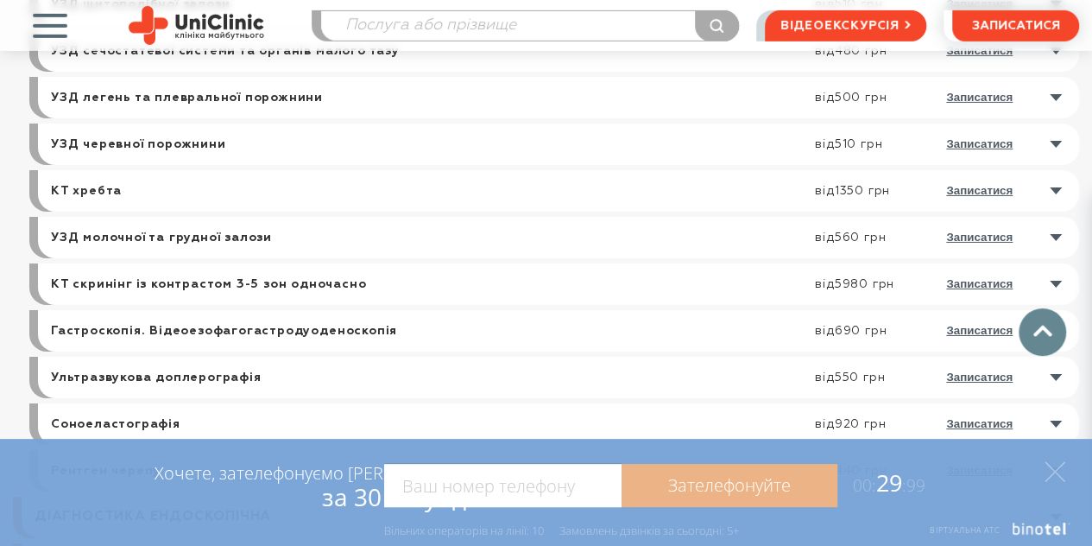
scroll to position [2849, 0]
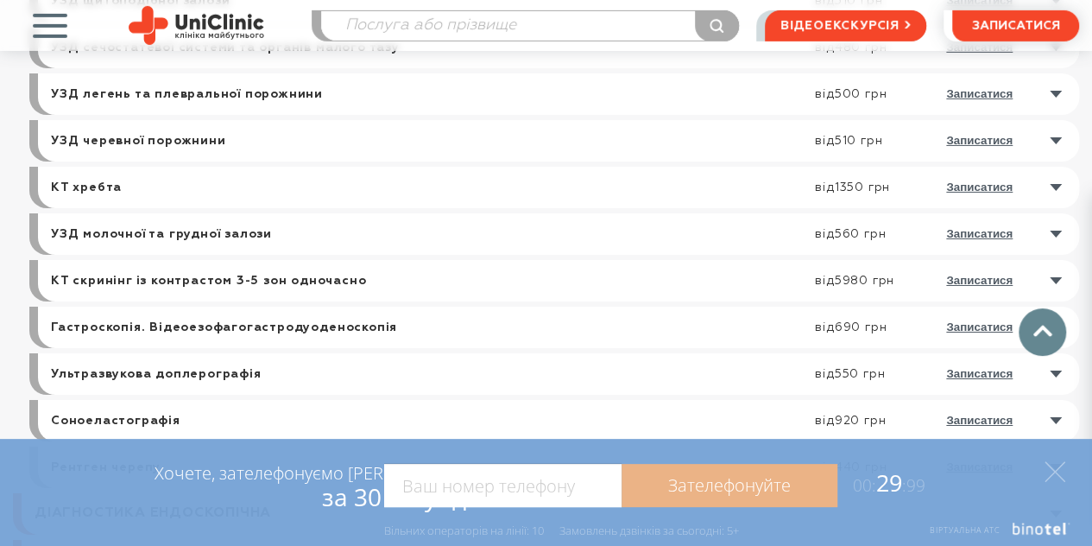
click at [406, 189] on link at bounding box center [563, 187] width 1033 height 41
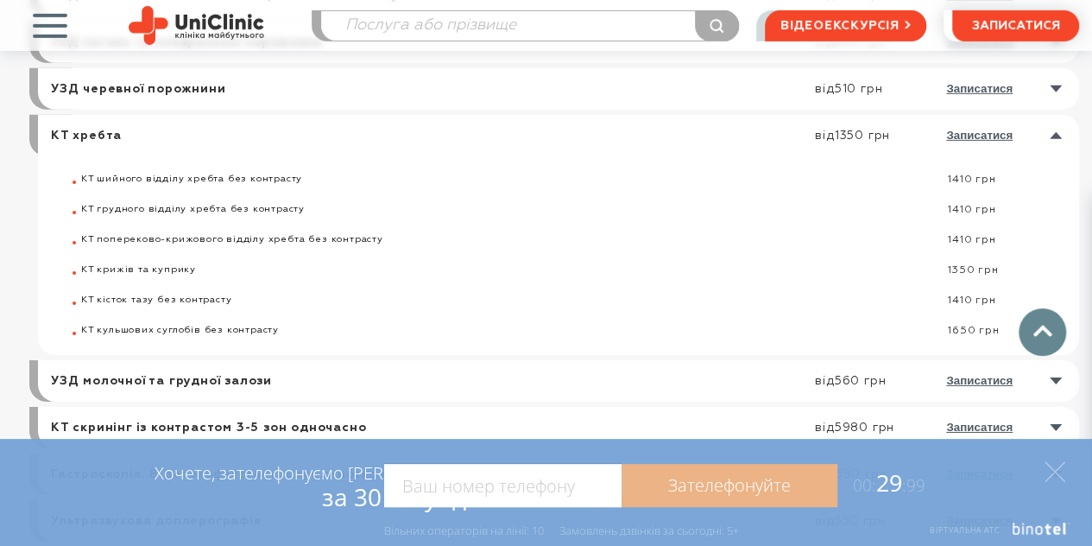
scroll to position [2677, 0]
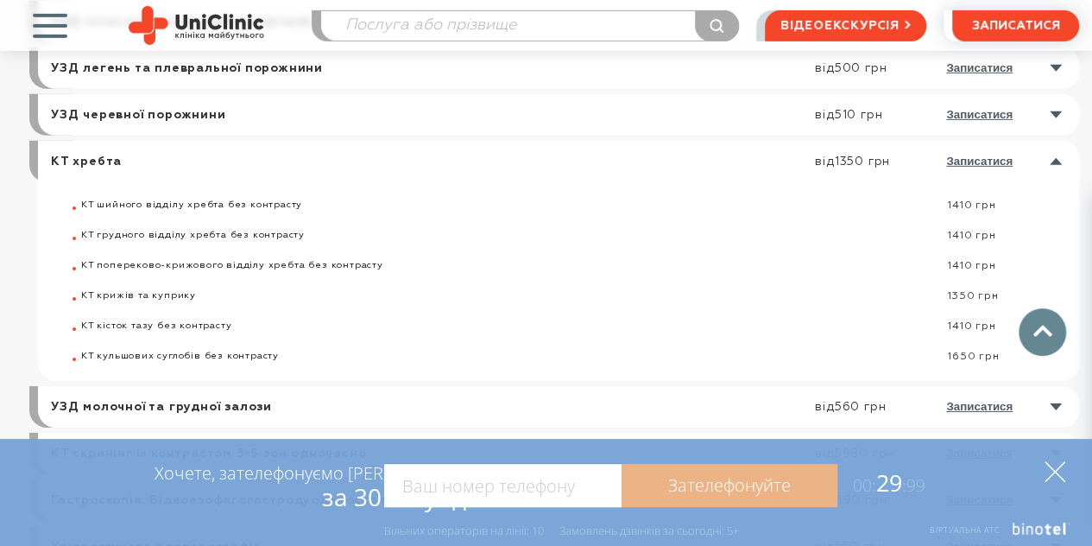
click at [1053, 474] on icon at bounding box center [1055, 471] width 21 height 21
